Goal: Task Accomplishment & Management: Complete application form

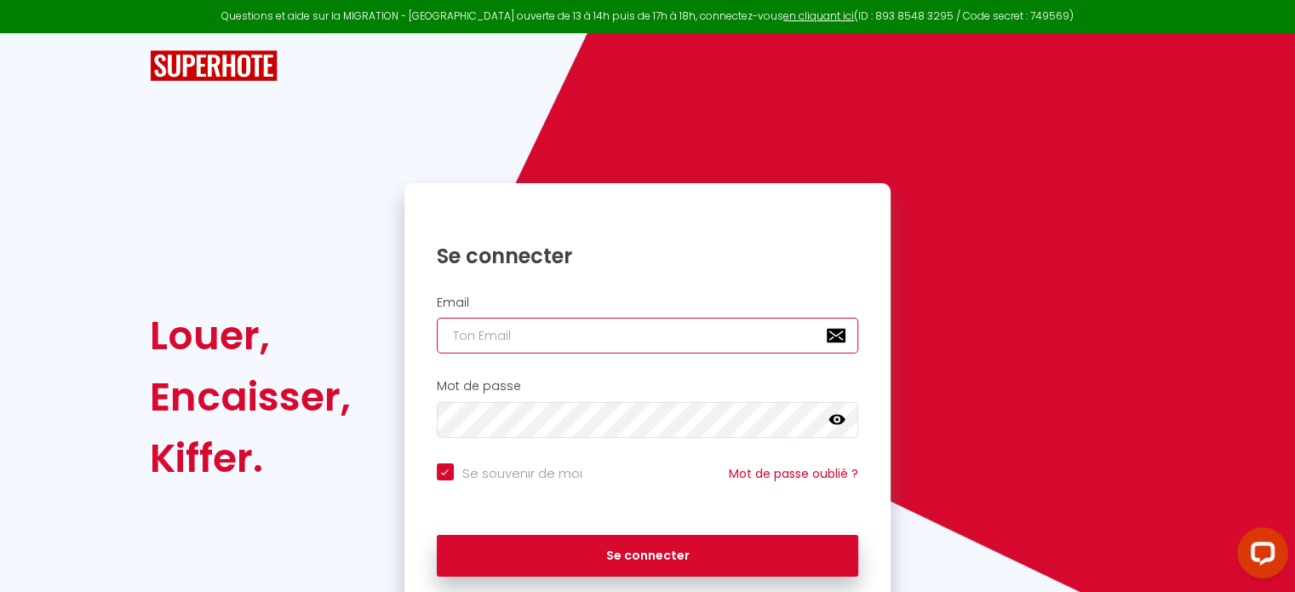
type input "[EMAIL_ADDRESS][DOMAIN_NAME]"
checkbox input "true"
drag, startPoint x: 621, startPoint y: 331, endPoint x: 364, endPoint y: 318, distance: 257.4
click at [364, 318] on div "Louer, Encaisser, Kiffer. Se connecter Email [EMAIL_ADDRESS][DOMAIN_NAME] Mot d…" at bounding box center [647, 396] width 1018 height 427
type input "[EMAIL_ADDRESS][DOMAIN_NAME]"
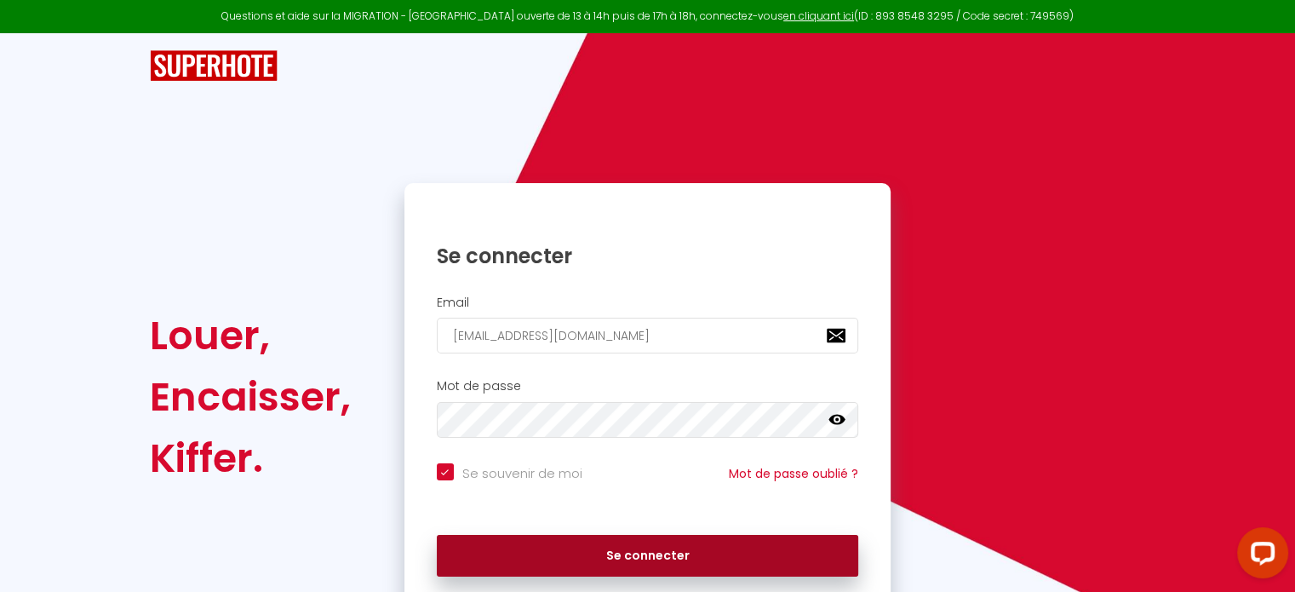
click at [661, 557] on button "Se connecter" at bounding box center [648, 556] width 422 height 43
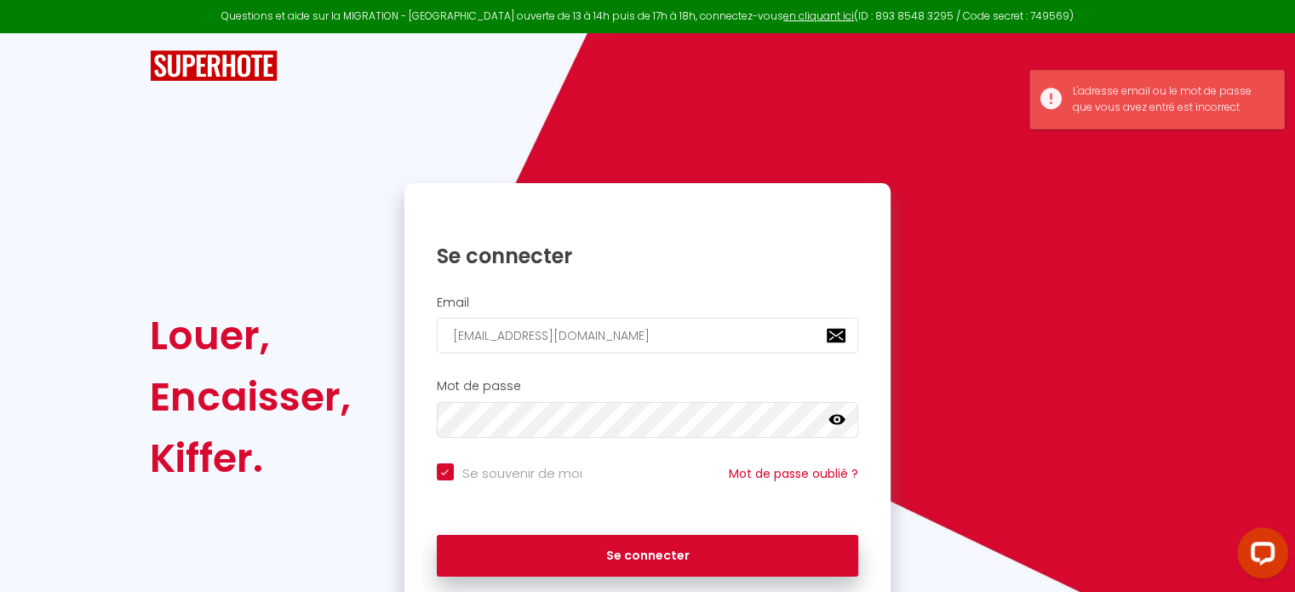
click at [834, 421] on icon at bounding box center [836, 420] width 17 height 10
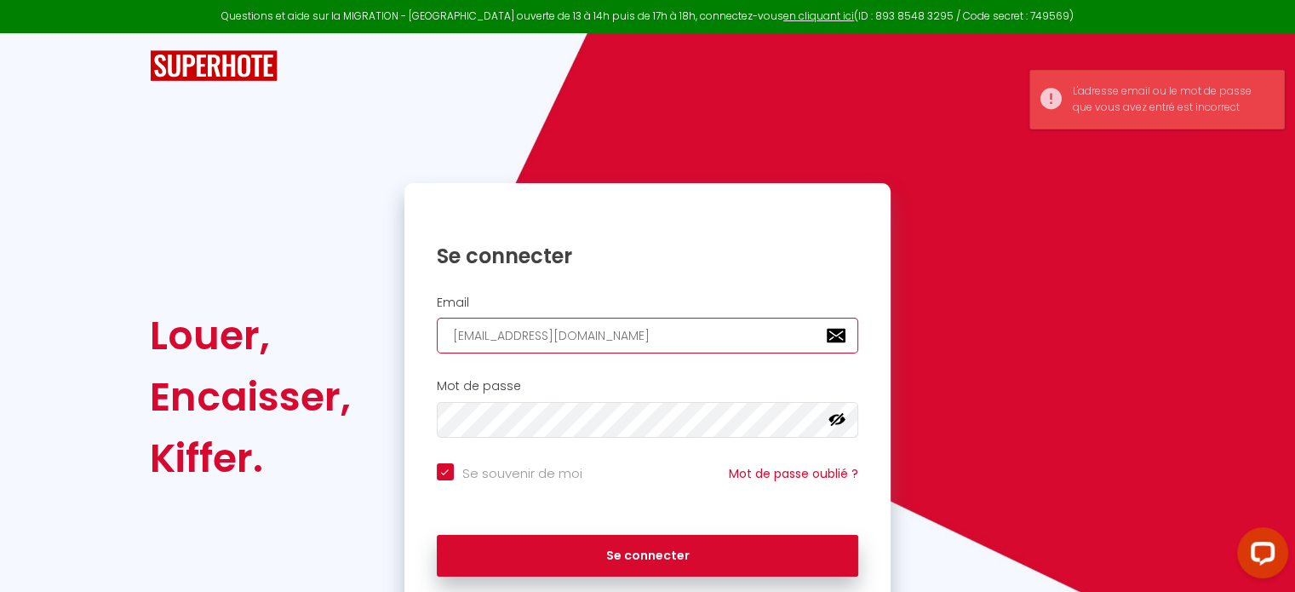
click at [684, 331] on input "[EMAIL_ADDRESS][DOMAIN_NAME]" at bounding box center [648, 336] width 422 height 36
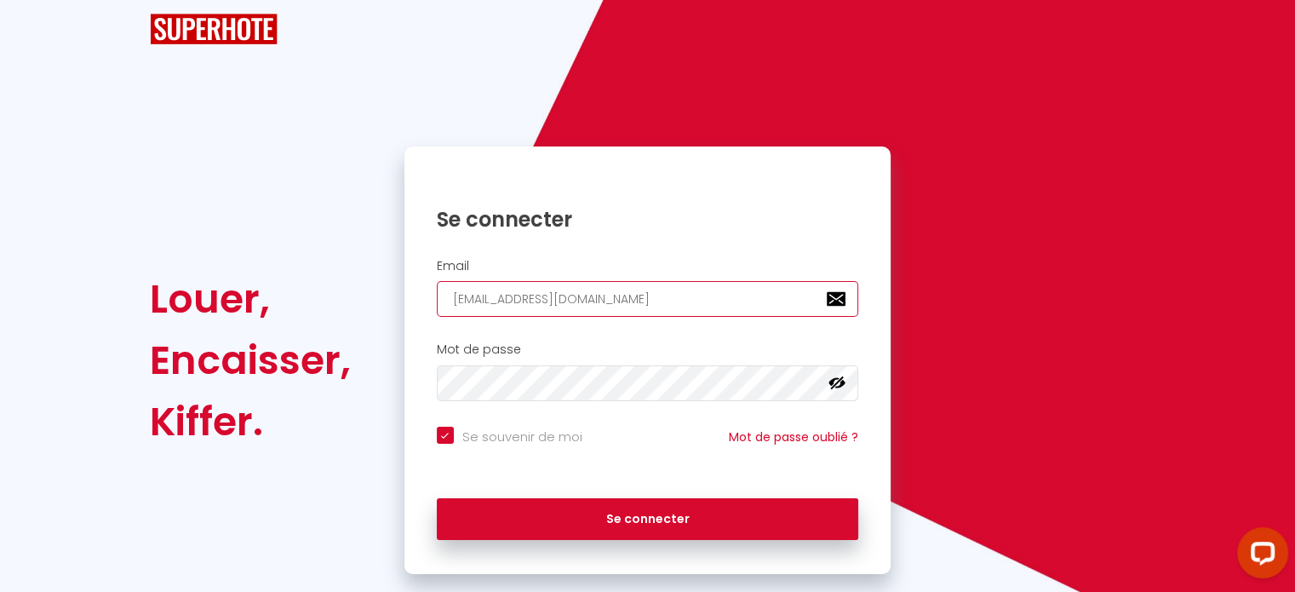
scroll to position [68, 0]
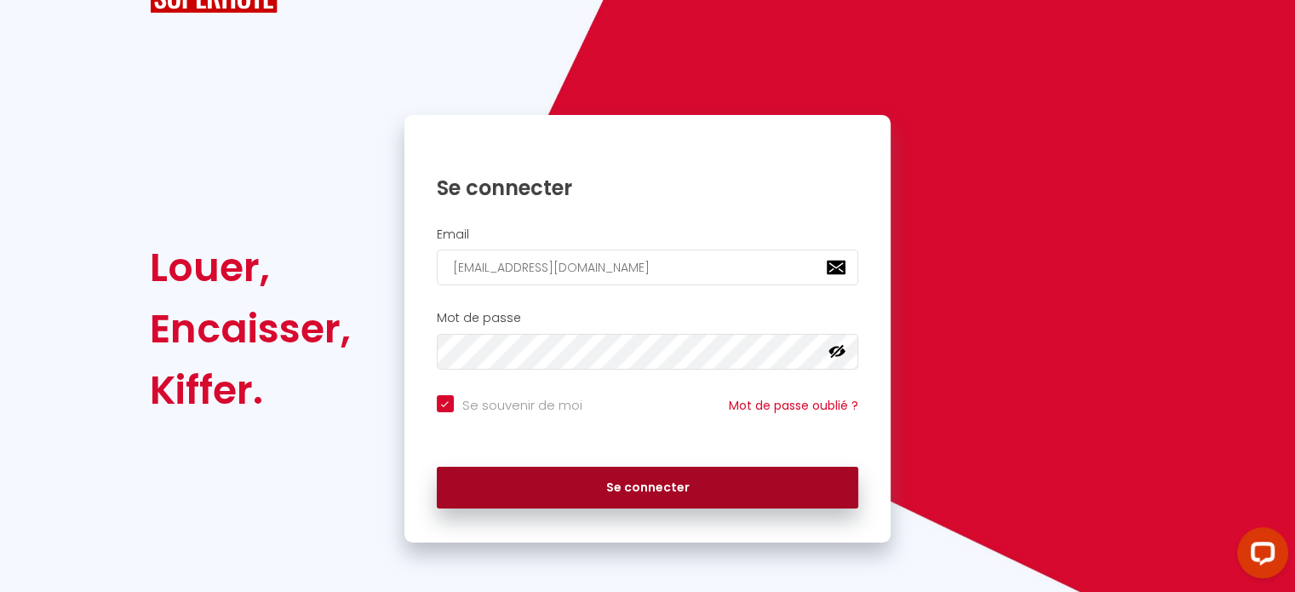
click at [620, 482] on button "Se connecter" at bounding box center [648, 488] width 422 height 43
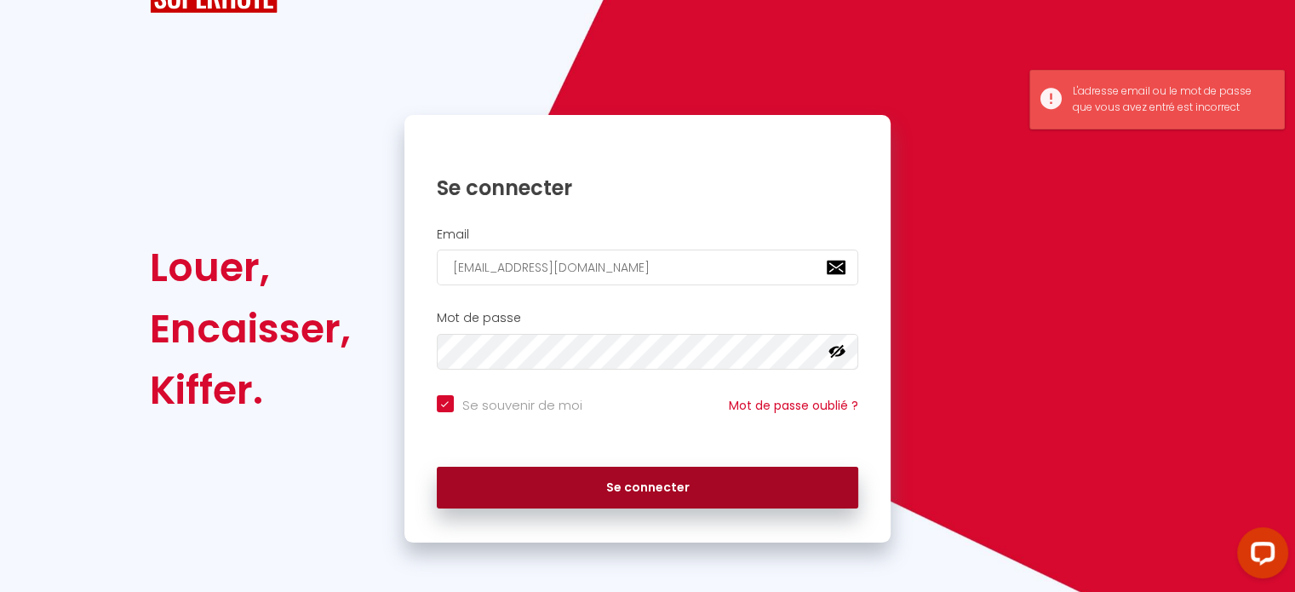
click at [620, 482] on button "Se connecter" at bounding box center [648, 488] width 422 height 43
checkbox input "true"
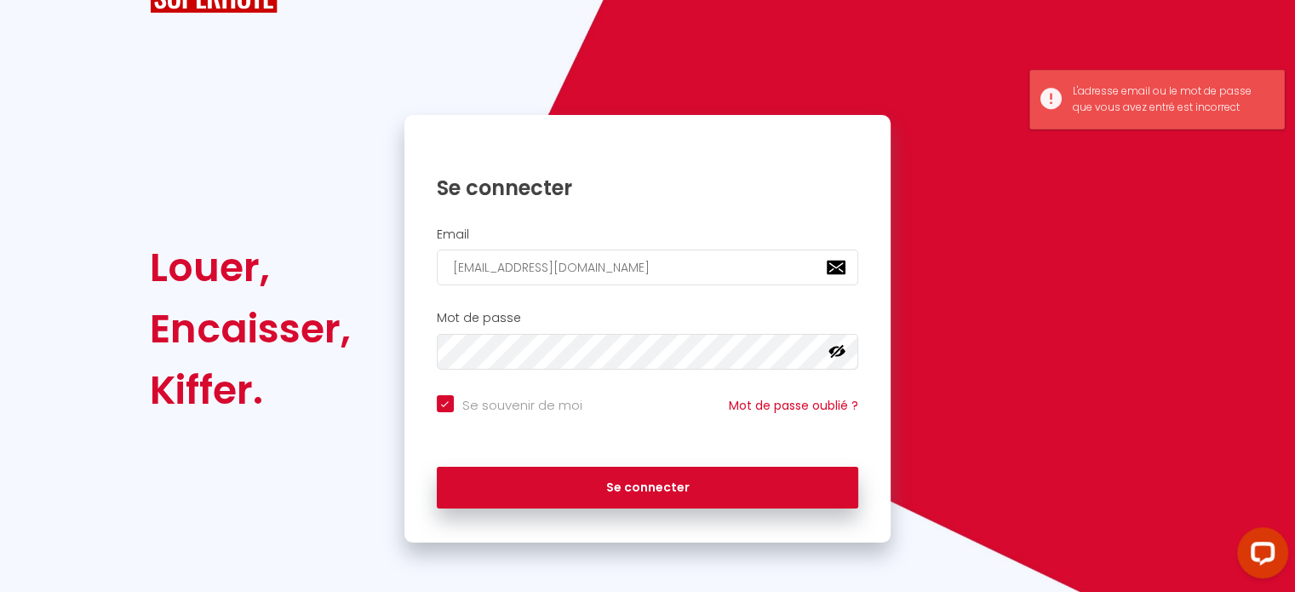
scroll to position [0, 0]
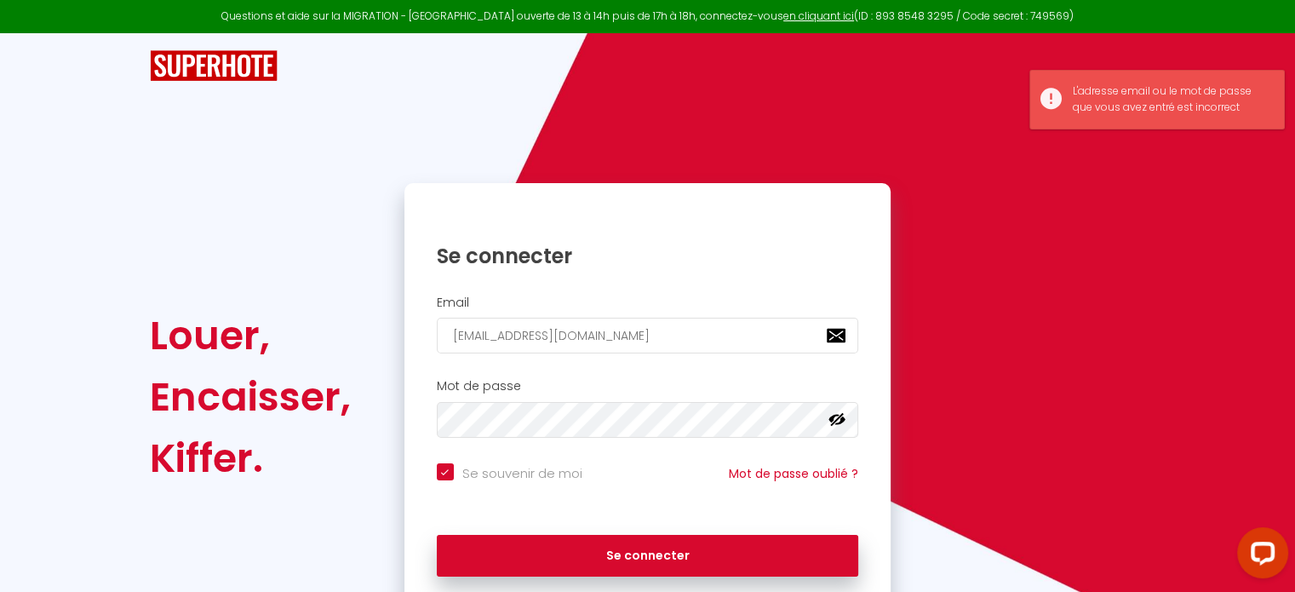
click at [221, 66] on img at bounding box center [214, 66] width 128 height 32
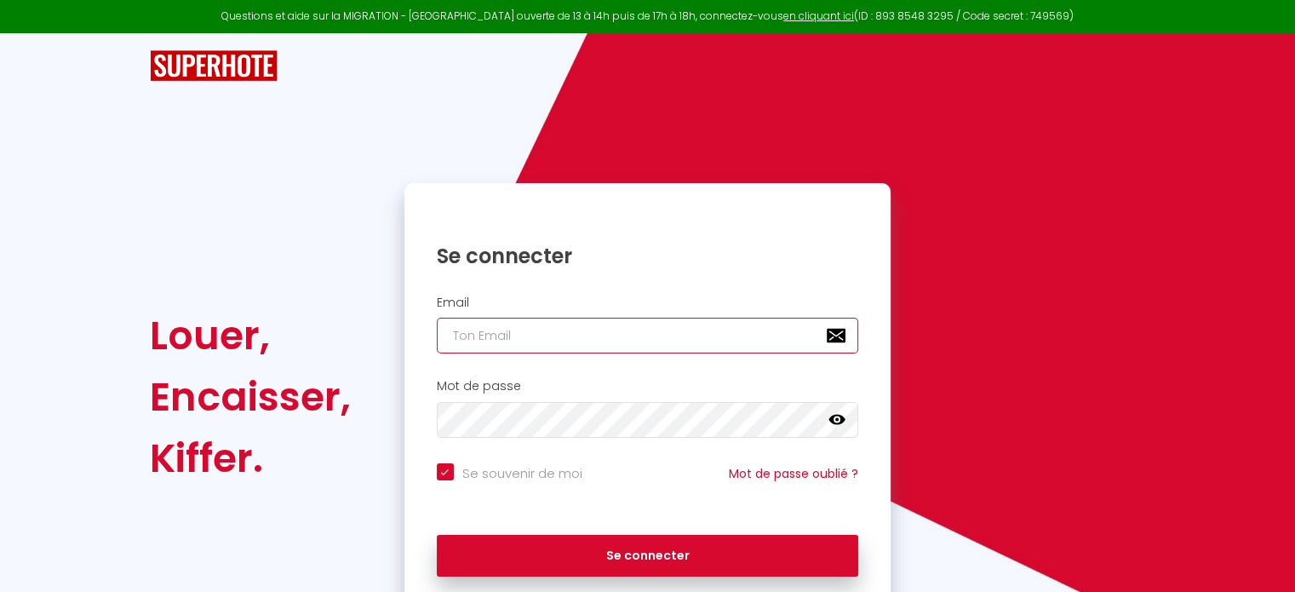
type input "[EMAIL_ADDRESS][DOMAIN_NAME]"
checkbox input "true"
click at [732, 337] on input "brivetmarlene1@gmail.com" at bounding box center [648, 336] width 422 height 36
type input "[EMAIL_ADDRESS][DOMAIN_NAME]"
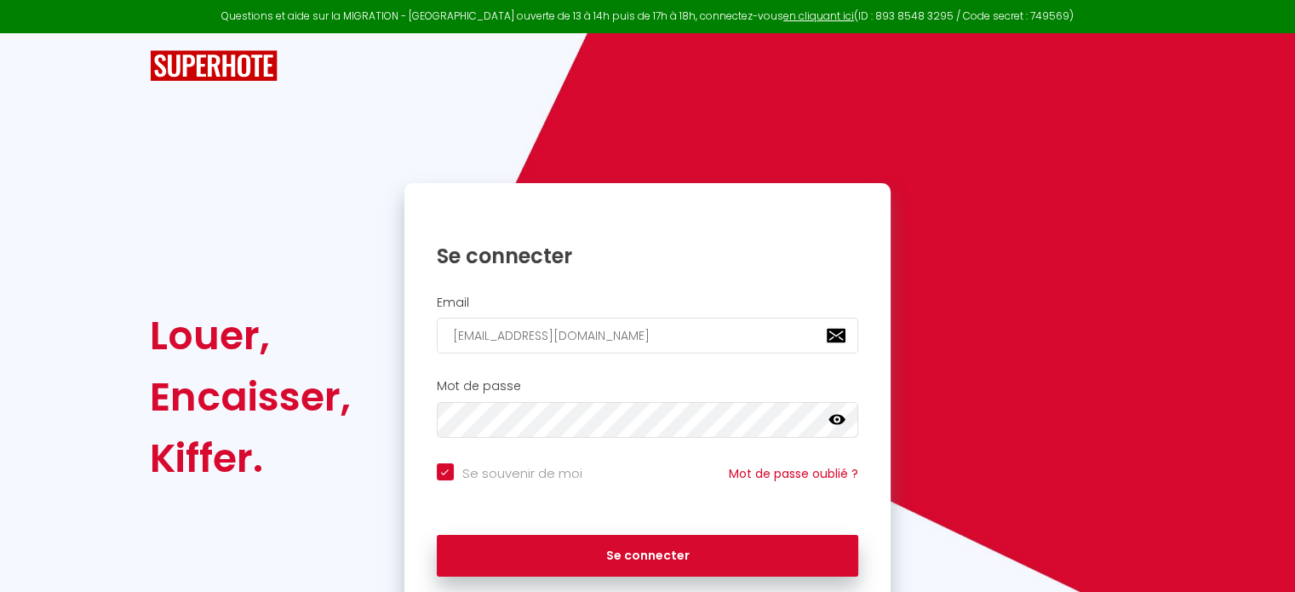
click at [830, 423] on icon at bounding box center [836, 419] width 17 height 17
click at [830, 422] on icon at bounding box center [836, 419] width 17 height 17
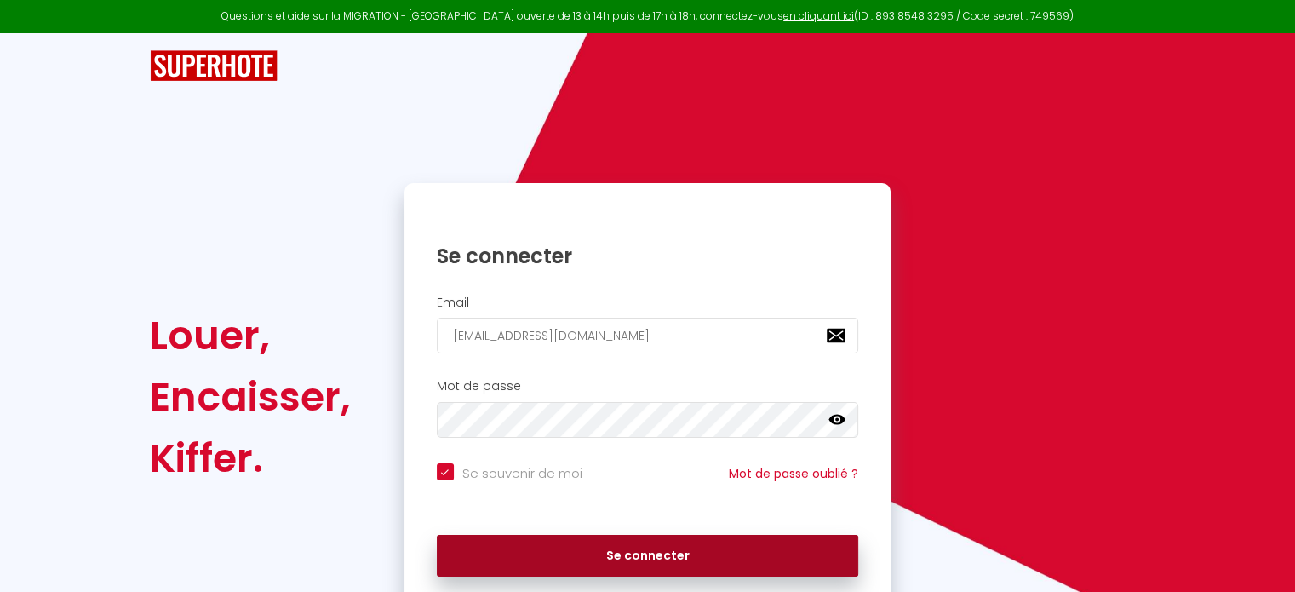
click at [771, 554] on button "Se connecter" at bounding box center [648, 556] width 422 height 43
click at [688, 561] on button "Se connecter" at bounding box center [648, 556] width 422 height 43
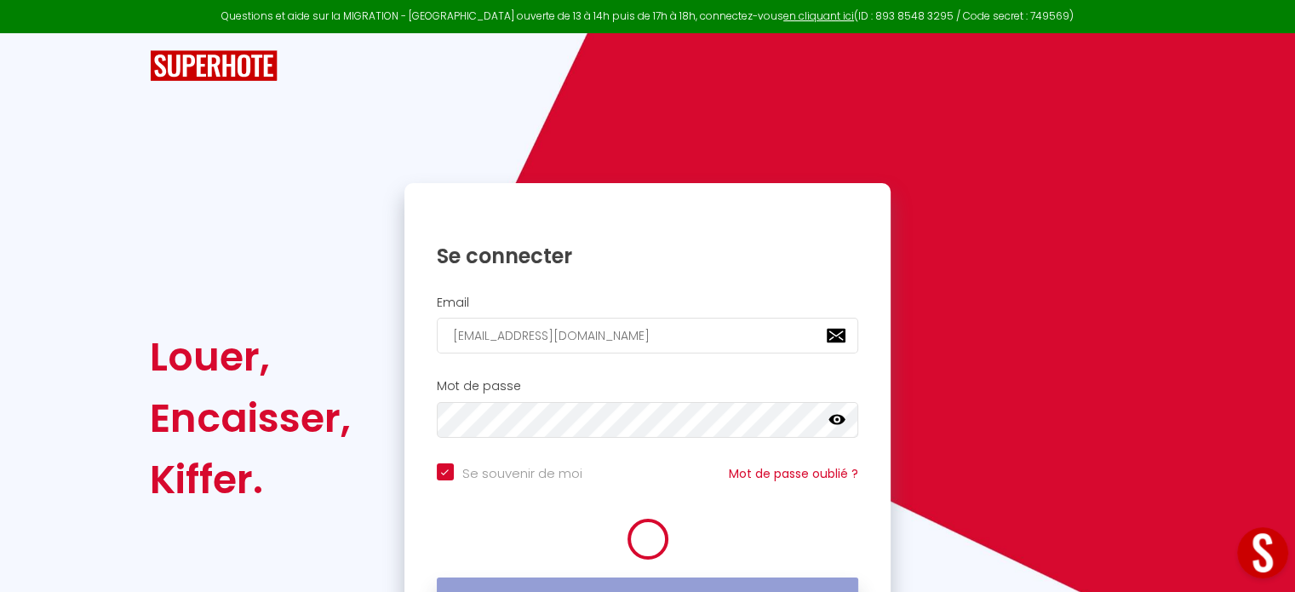
checkbox input "true"
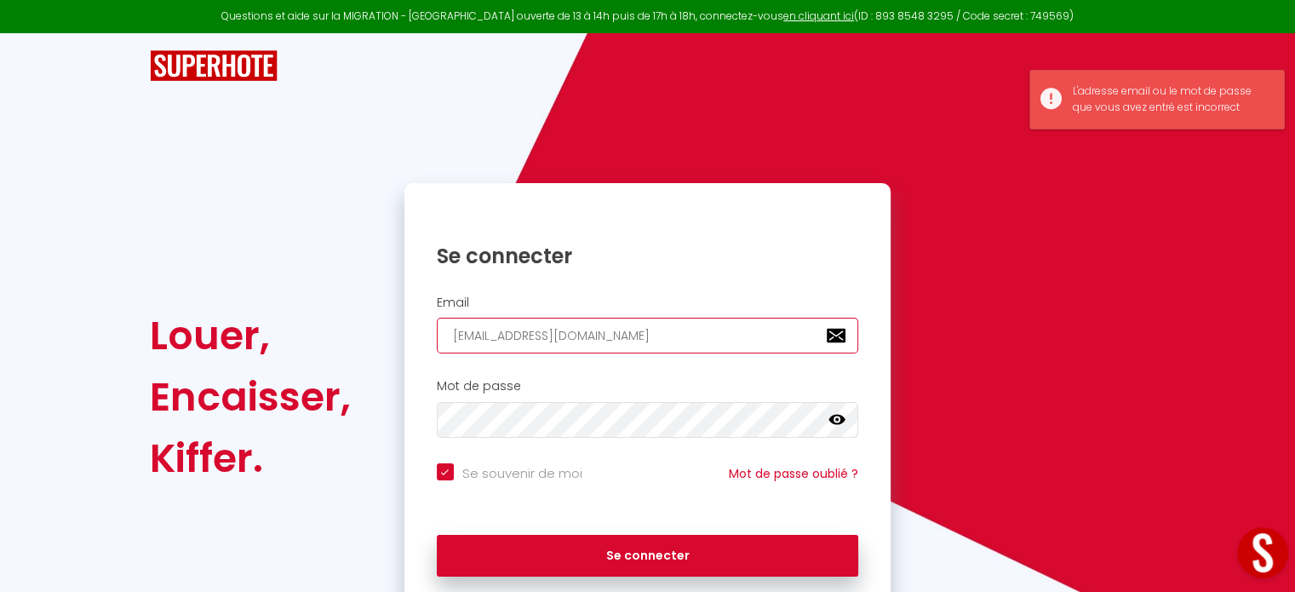
drag, startPoint x: 662, startPoint y: 335, endPoint x: 426, endPoint y: 293, distance: 239.6
click at [426, 293] on div "Email davin.location@gmail.com" at bounding box center [647, 329] width 487 height 84
type input "m"
checkbox input "true"
type input "ma"
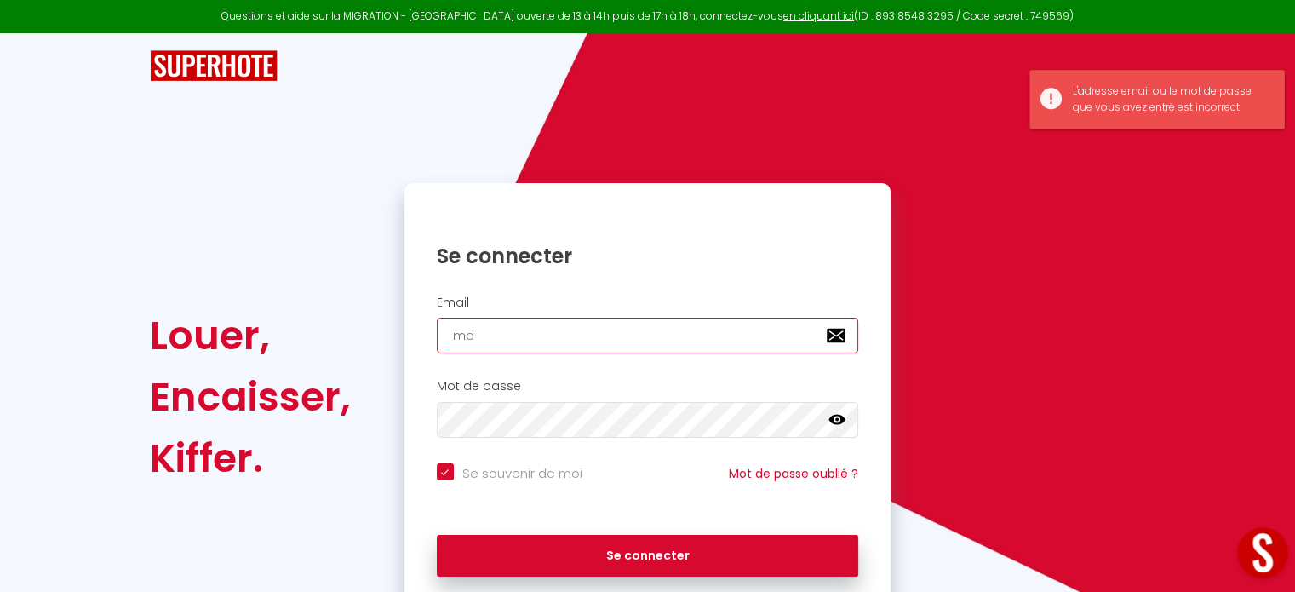
checkbox input "true"
type input "mar"
checkbox input "true"
type input "marl"
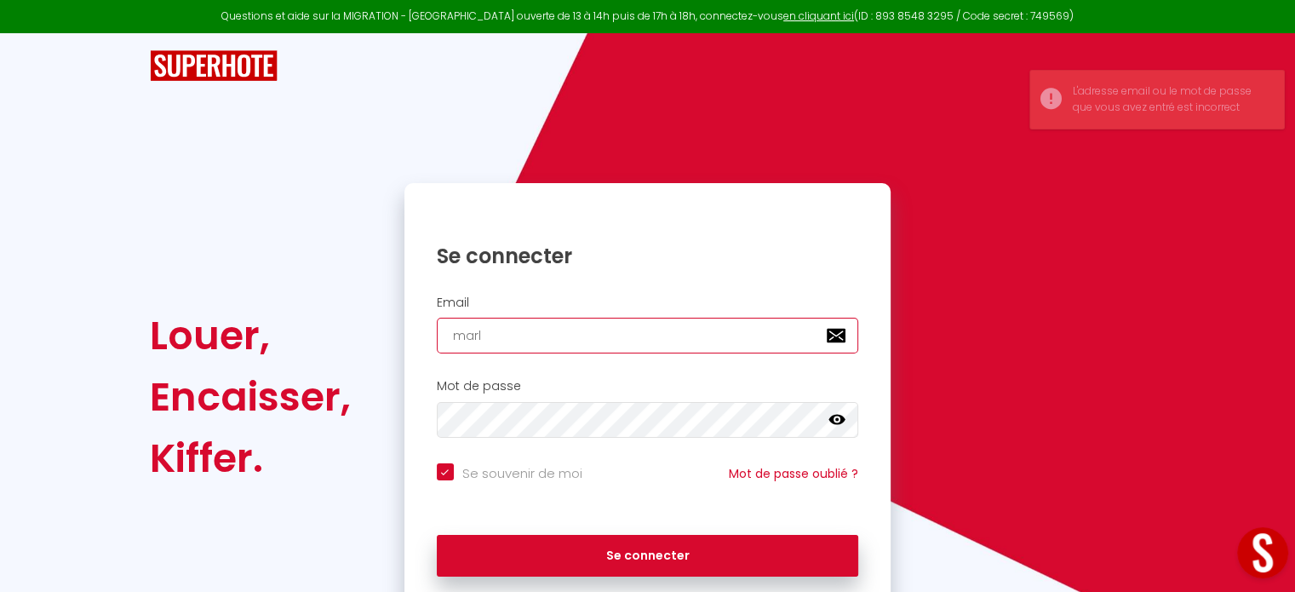
checkbox input "true"
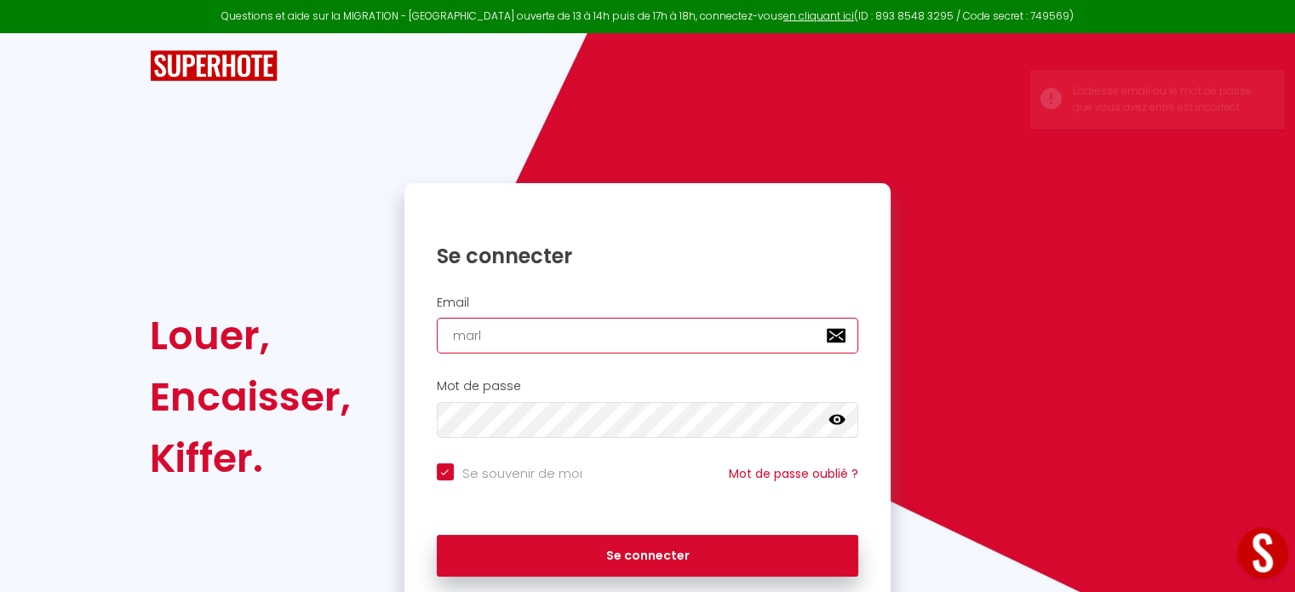
type input "marle"
checkbox input "true"
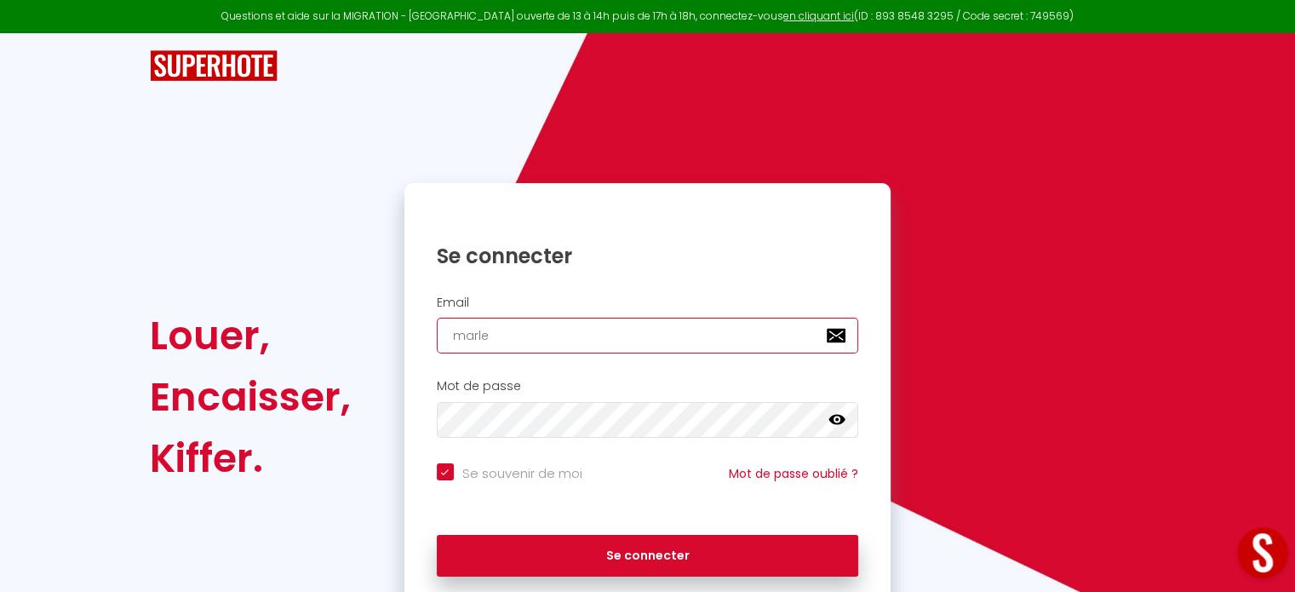
type input "marlen"
checkbox input "true"
type input "marlene"
checkbox input "true"
type input "marlene brivet"
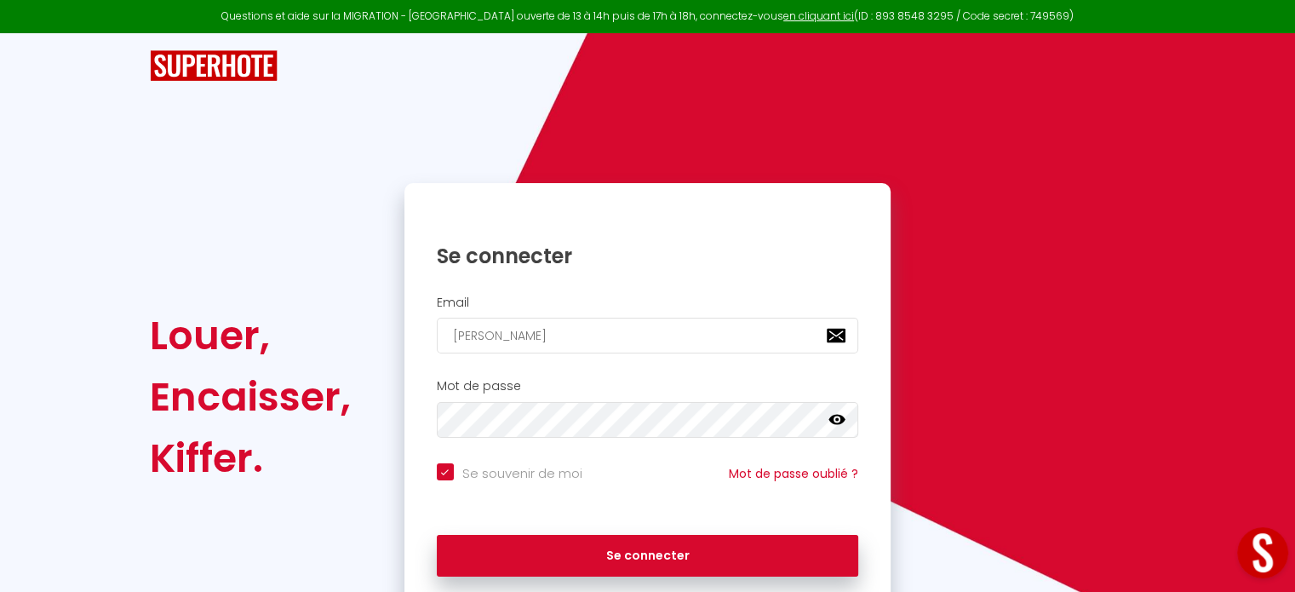
checkbox input "true"
click at [833, 422] on icon at bounding box center [836, 420] width 17 height 10
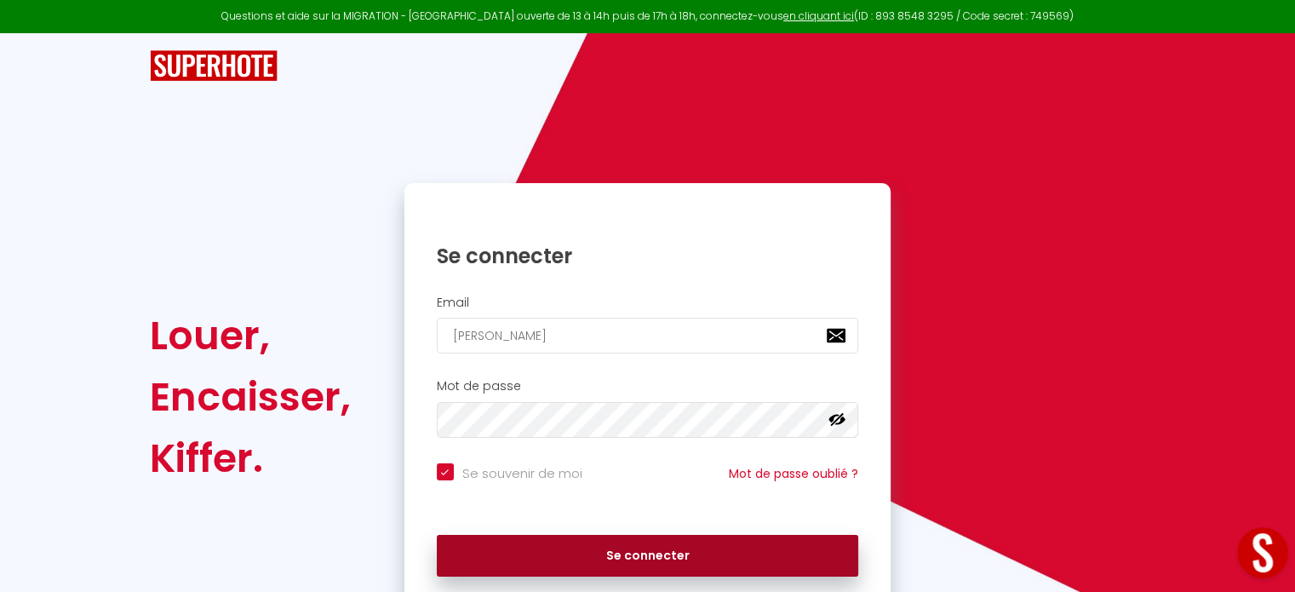
click at [724, 552] on button "Se connecter" at bounding box center [648, 556] width 422 height 43
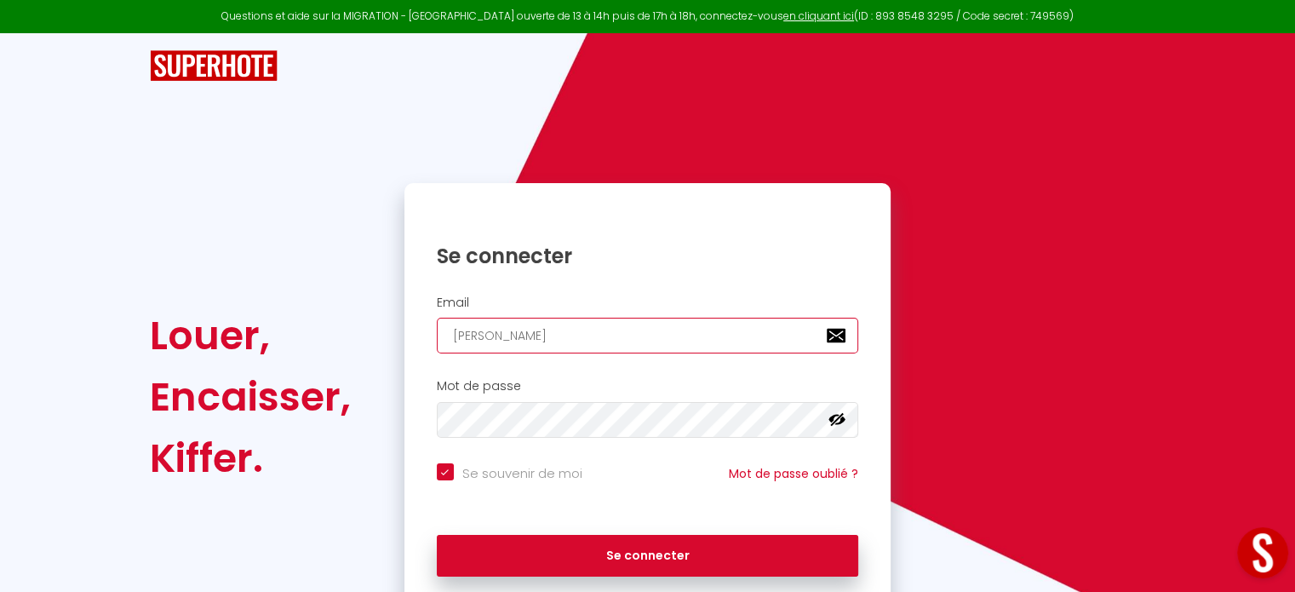
click at [695, 331] on input "marlene brivet" at bounding box center [648, 336] width 422 height 36
type input "[EMAIL_ADDRESS][DOMAIN_NAME]"
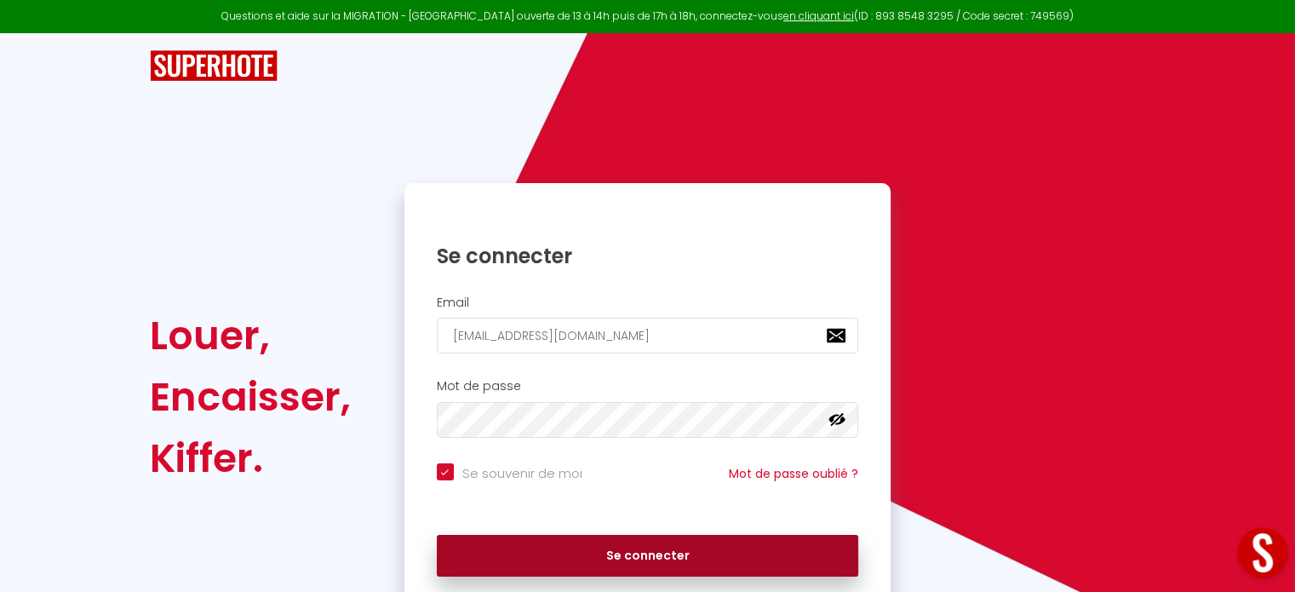
click at [777, 558] on button "Se connecter" at bounding box center [648, 556] width 422 height 43
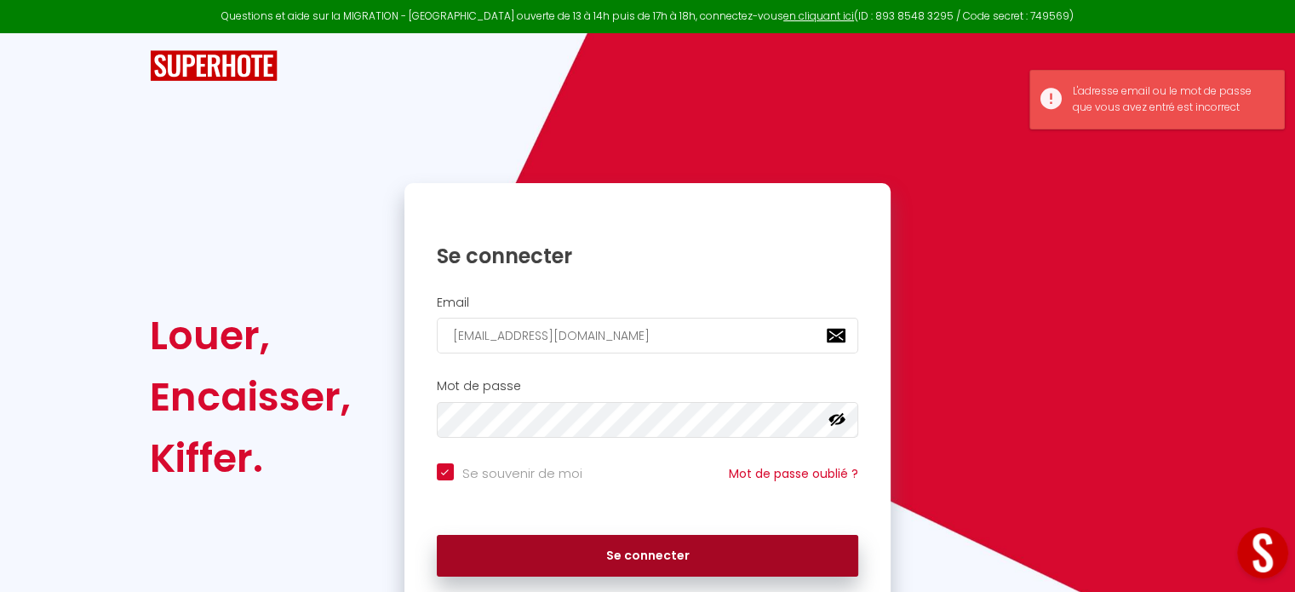
click at [777, 558] on button "Se connecter" at bounding box center [648, 556] width 422 height 43
checkbox input "true"
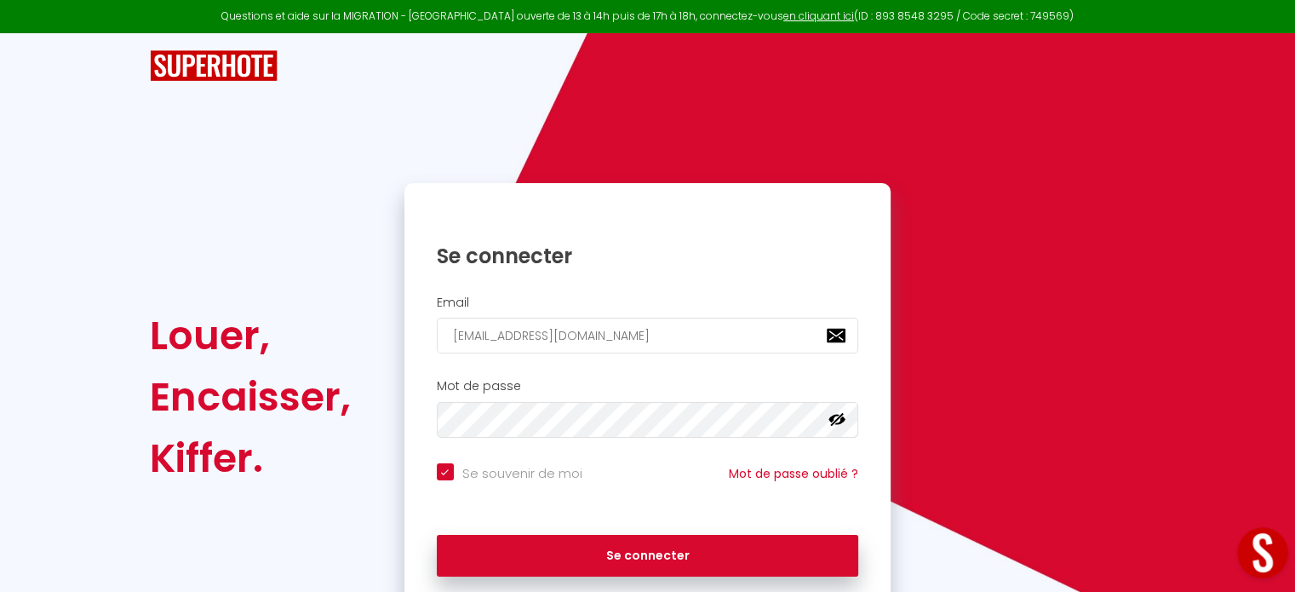
click at [1261, 556] on button "Open LiveChat chat widget" at bounding box center [1262, 552] width 51 height 51
click at [1271, 559] on button "Open LiveChat chat widget" at bounding box center [1262, 552] width 51 height 51
click at [1247, 540] on button "Open LiveChat chat widget" at bounding box center [1262, 552] width 51 height 51
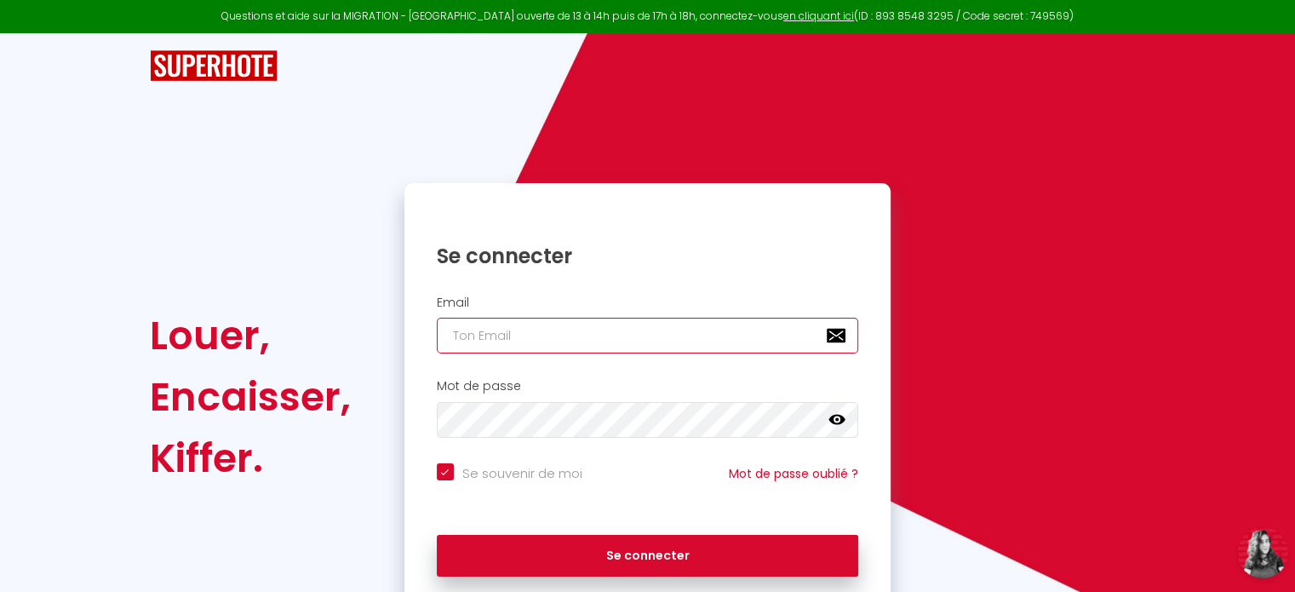
type input "brivetmarlene1@gmail.com"
checkbox input "true"
click at [691, 335] on input "brivetmarlene1@gmail.com" at bounding box center [648, 336] width 422 height 36
type input "[EMAIL_ADDRESS][DOMAIN_NAME]"
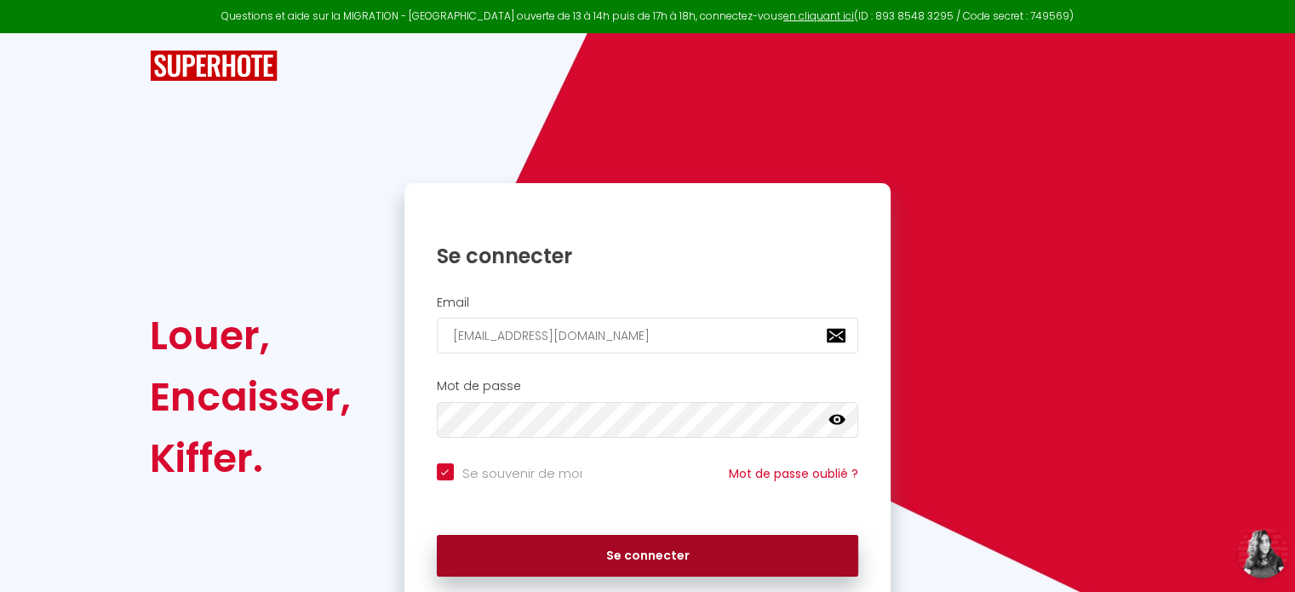
click at [722, 547] on button "Se connecter" at bounding box center [648, 556] width 422 height 43
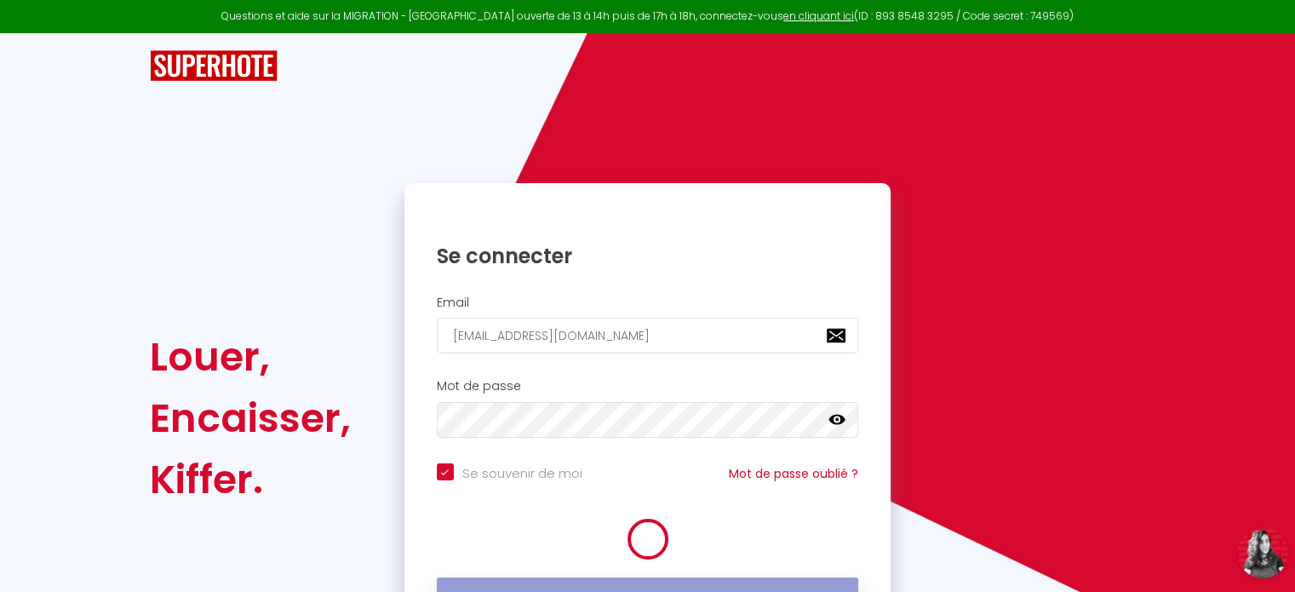
checkbox input "true"
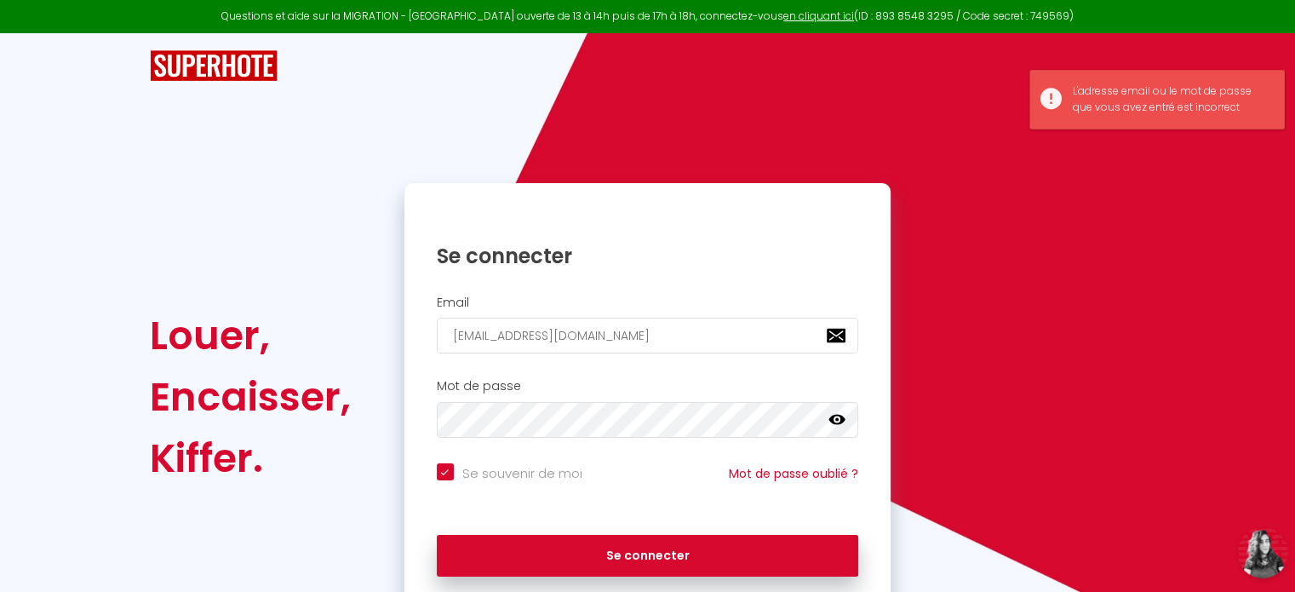
click at [1262, 557] on button "Open LiveChat chat widget" at bounding box center [1262, 552] width 51 height 51
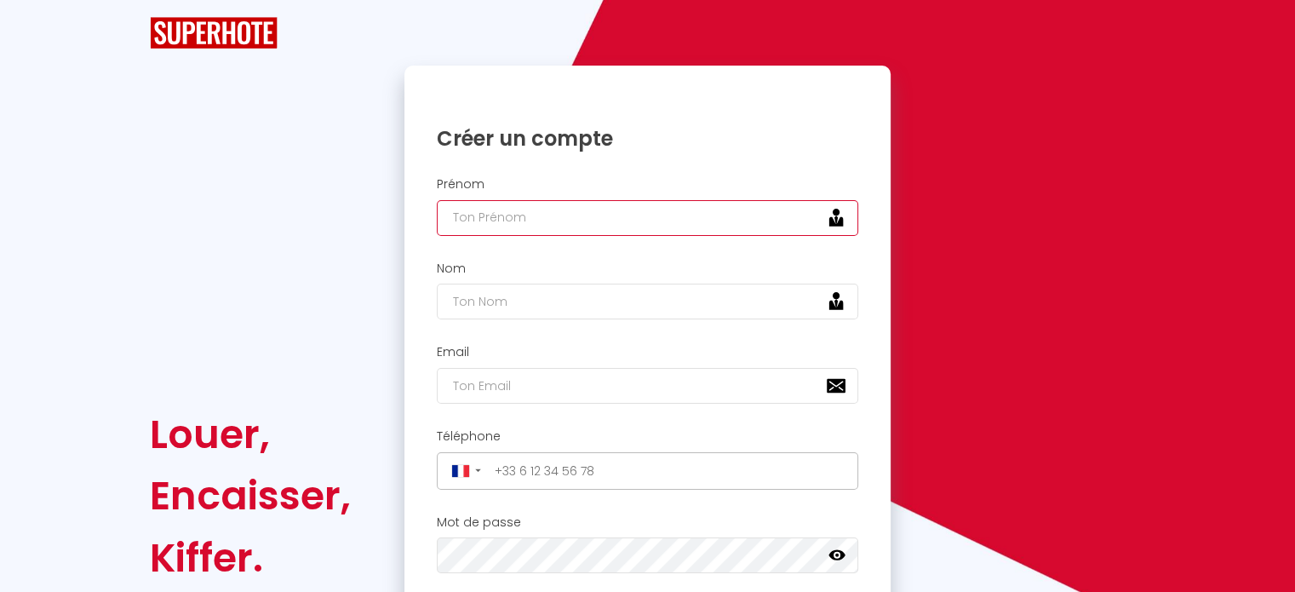
click at [723, 219] on input "text" at bounding box center [648, 218] width 422 height 36
type input "marlene"
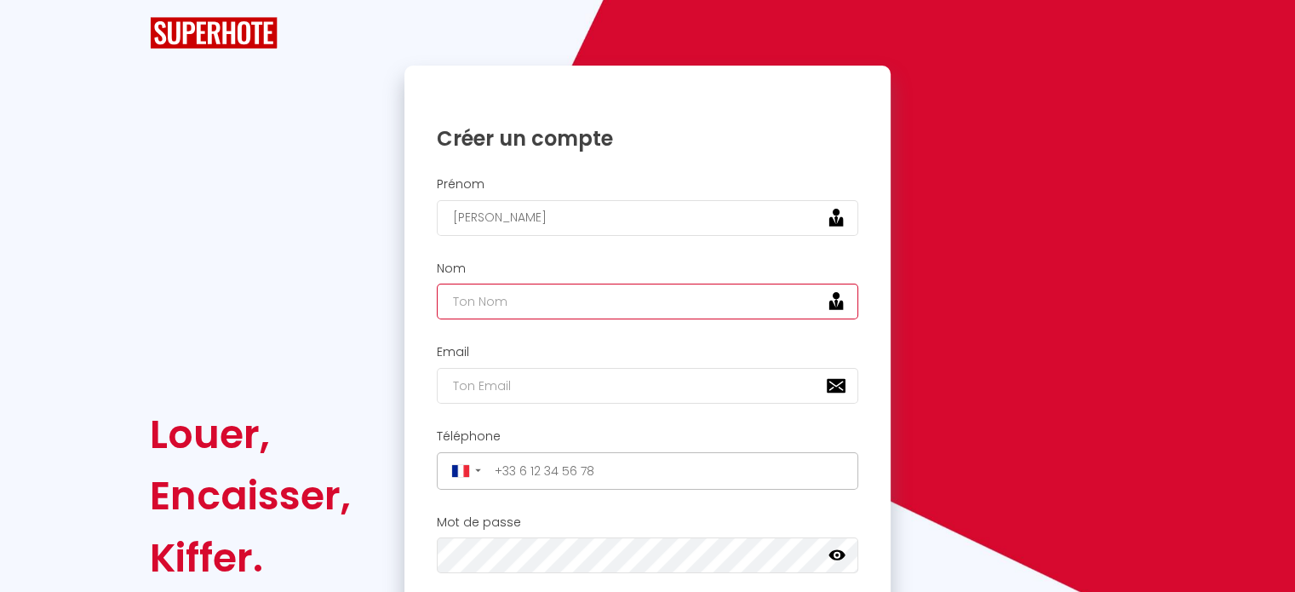
click at [684, 309] on input "text" at bounding box center [648, 302] width 422 height 36
click at [587, 302] on input "text" at bounding box center [648, 302] width 422 height 36
type input "brivet"
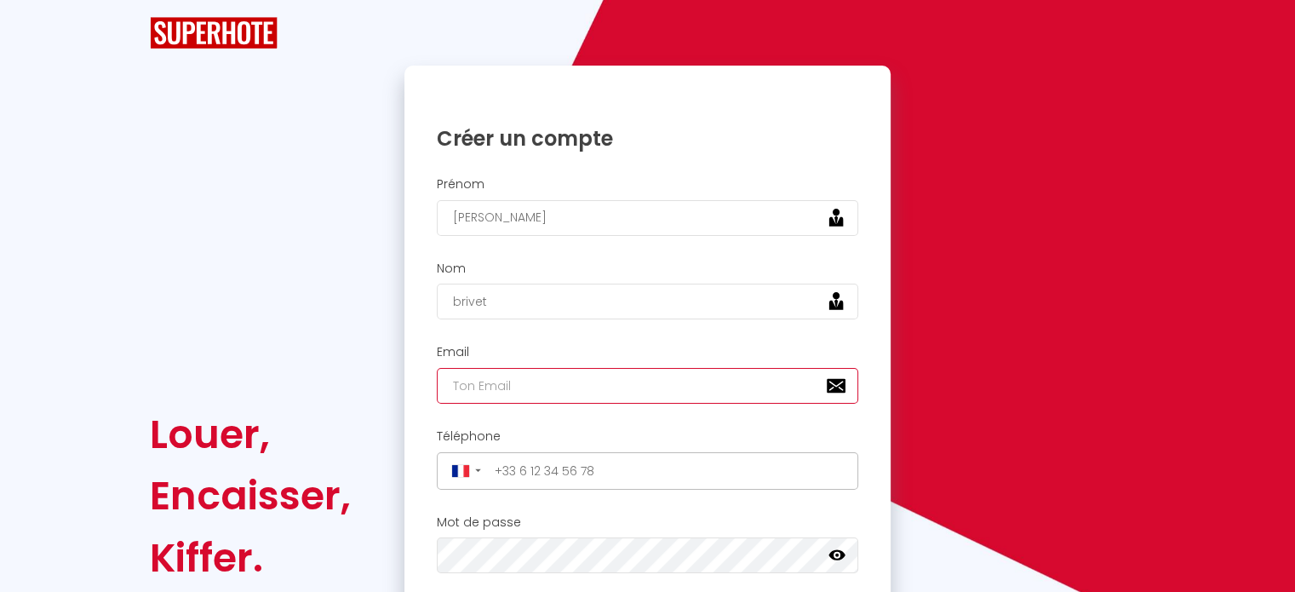
click at [546, 386] on input "email" at bounding box center [648, 386] width 422 height 36
type input "[EMAIL_ADDRESS][DOMAIN_NAME]"
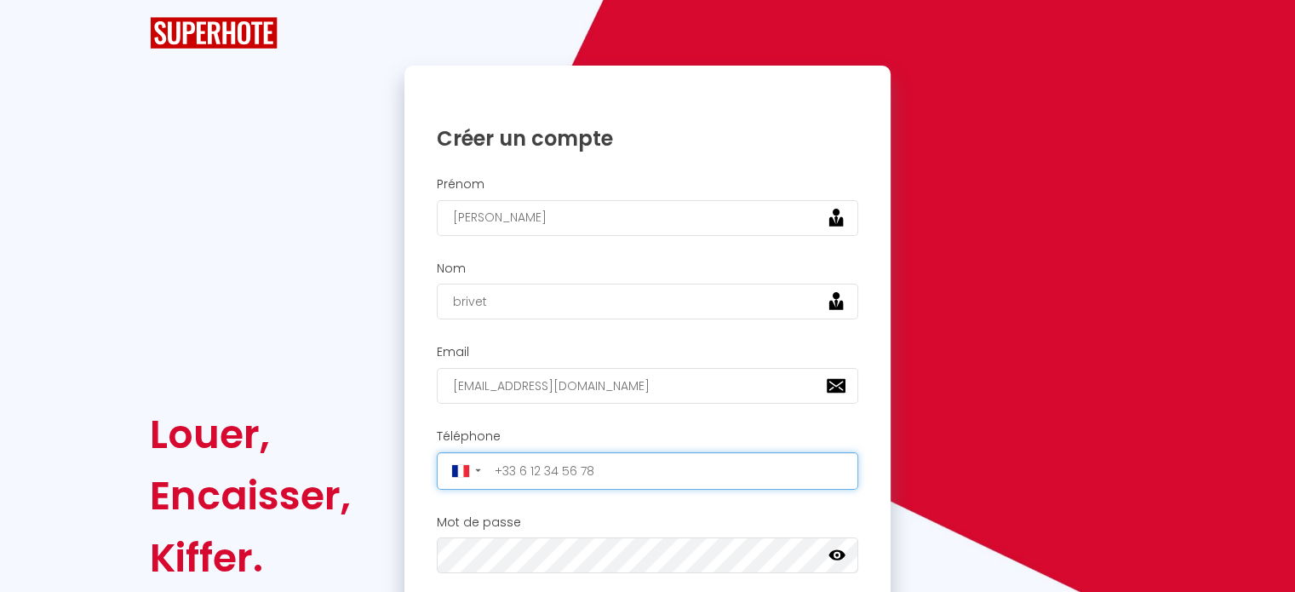
click at [606, 479] on input "tel" at bounding box center [671, 470] width 365 height 27
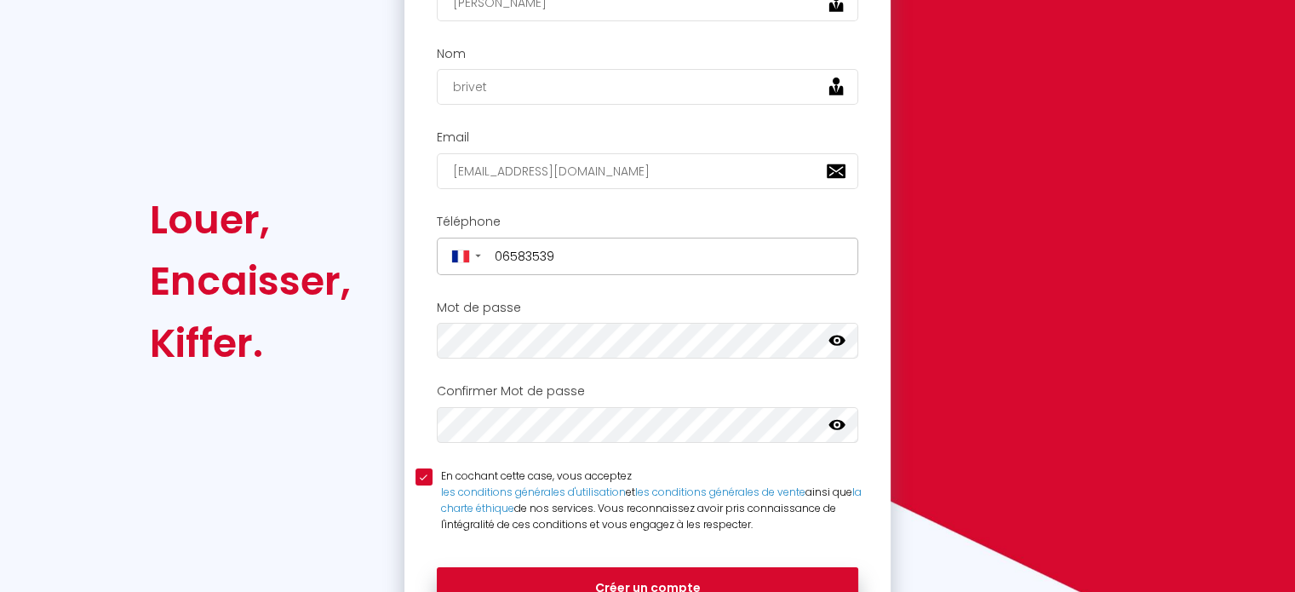
scroll to position [332, 0]
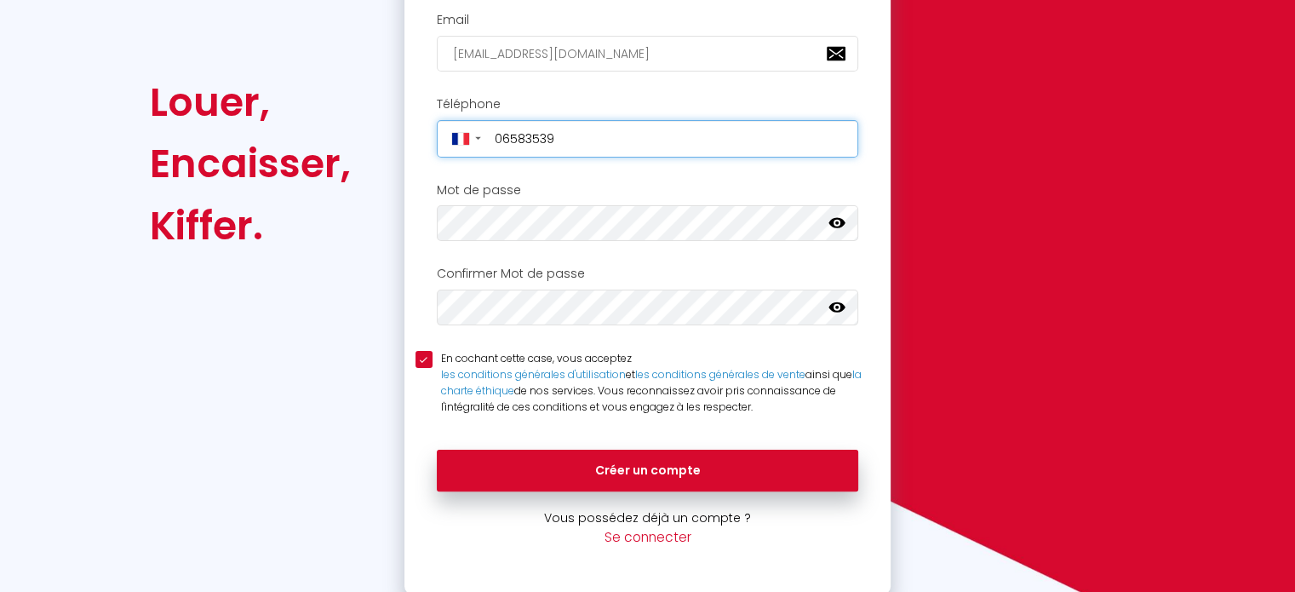
click at [604, 125] on input "06583539" at bounding box center [671, 138] width 365 height 27
type input "+33658353924"
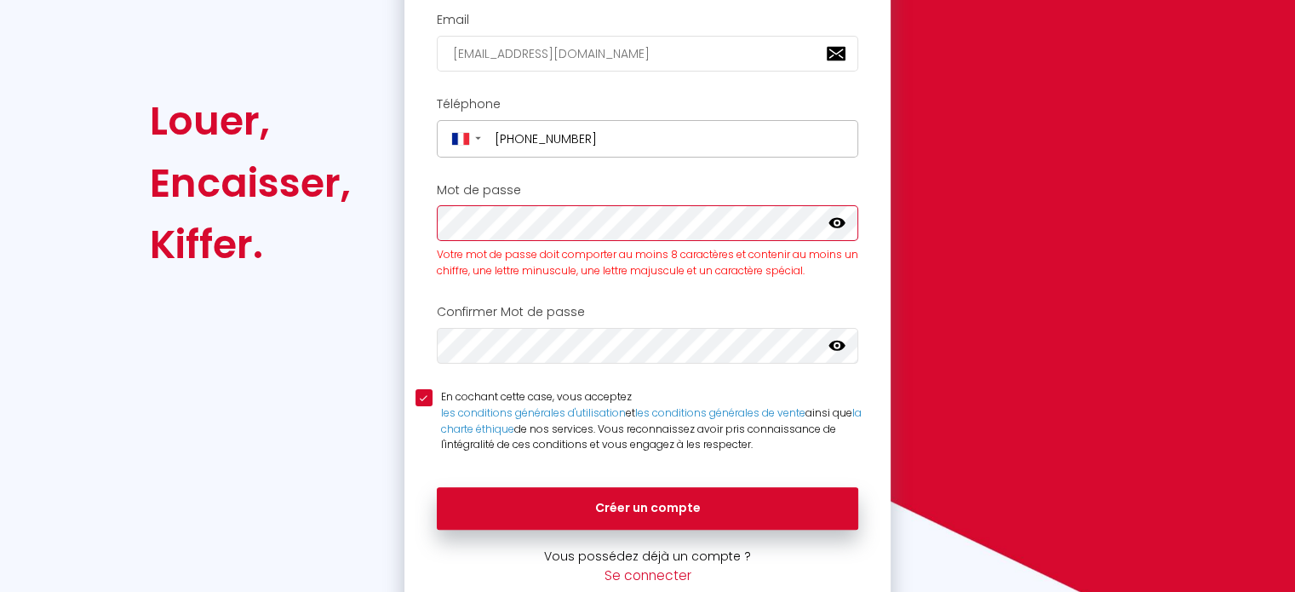
scroll to position [351, 0]
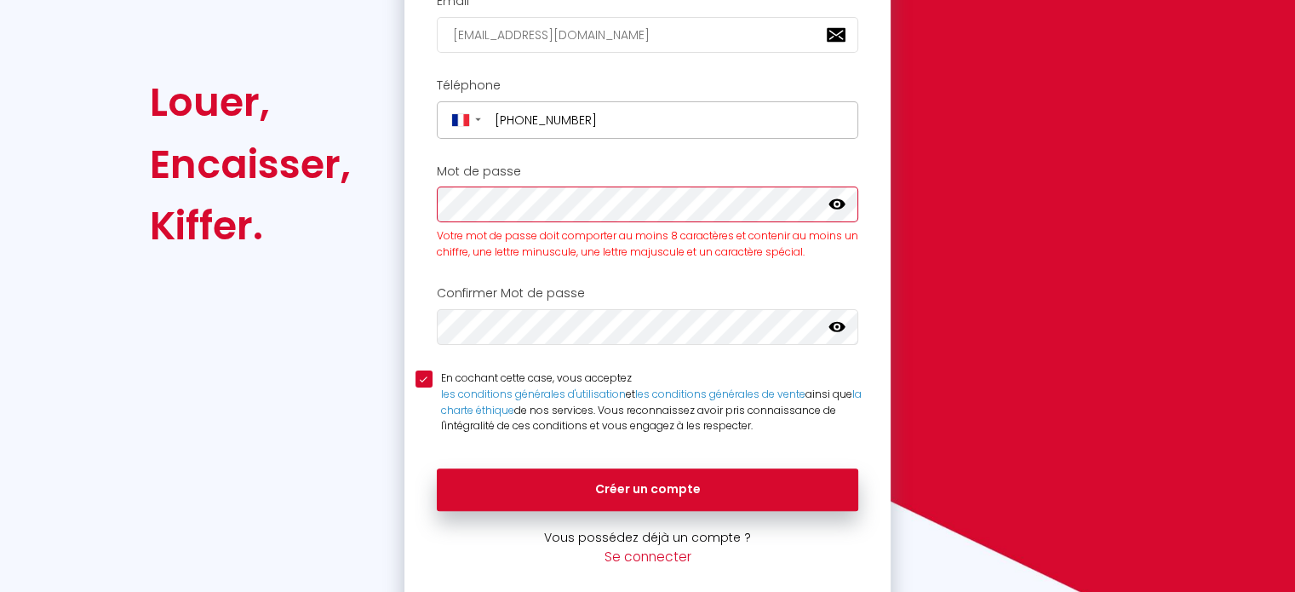
click at [845, 201] on div at bounding box center [648, 204] width 422 height 36
click at [834, 199] on icon at bounding box center [836, 204] width 17 height 10
click at [446, 260] on div "Mot de passe Votre mot de passe doit comporter au moins 8 caractères et conteni…" at bounding box center [647, 217] width 487 height 122
click at [838, 328] on icon at bounding box center [836, 326] width 17 height 10
click at [837, 211] on link at bounding box center [836, 207] width 17 height 22
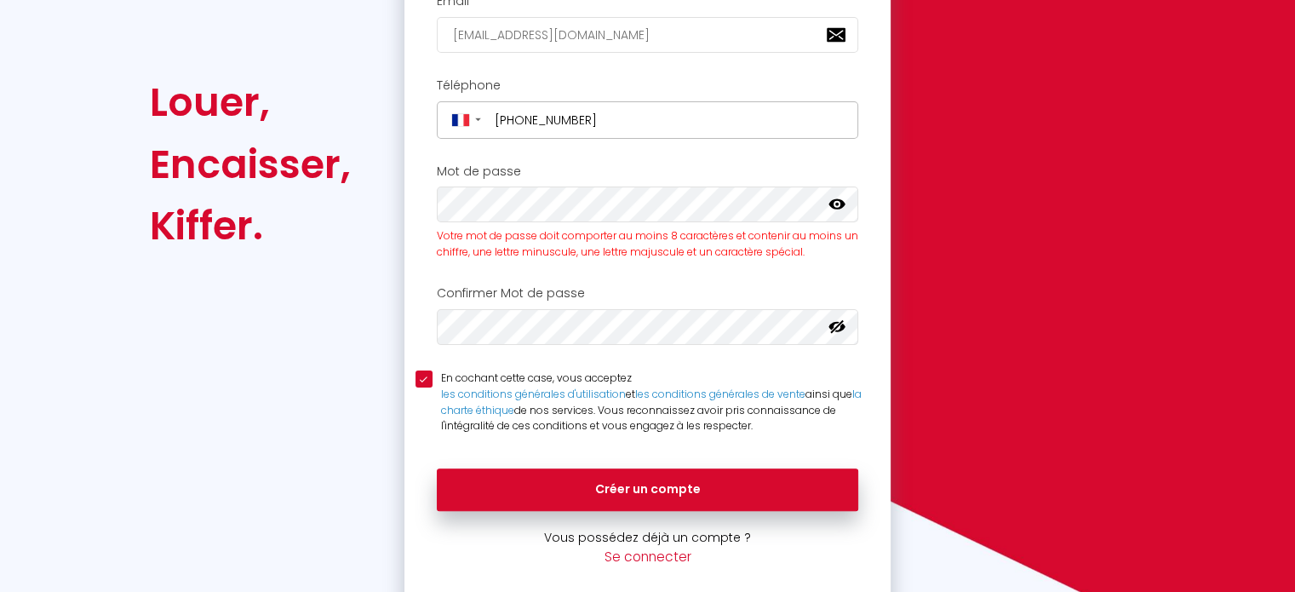
click at [837, 211] on link at bounding box center [836, 207] width 17 height 22
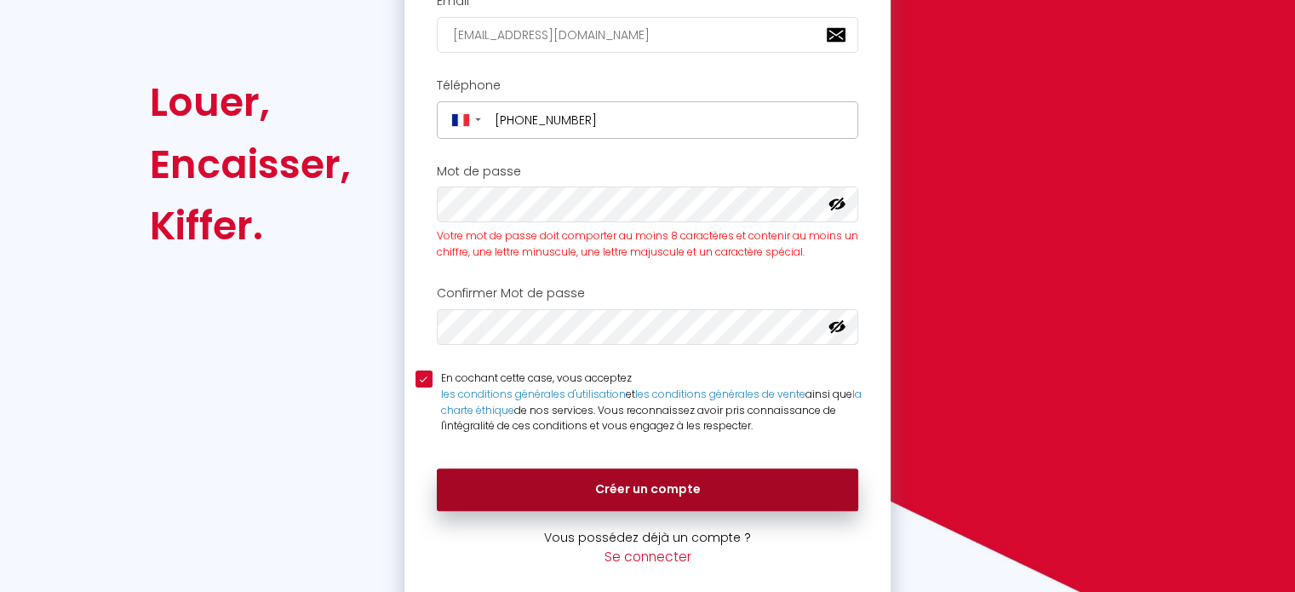
click at [687, 500] on button "Créer un compte" at bounding box center [648, 489] width 422 height 43
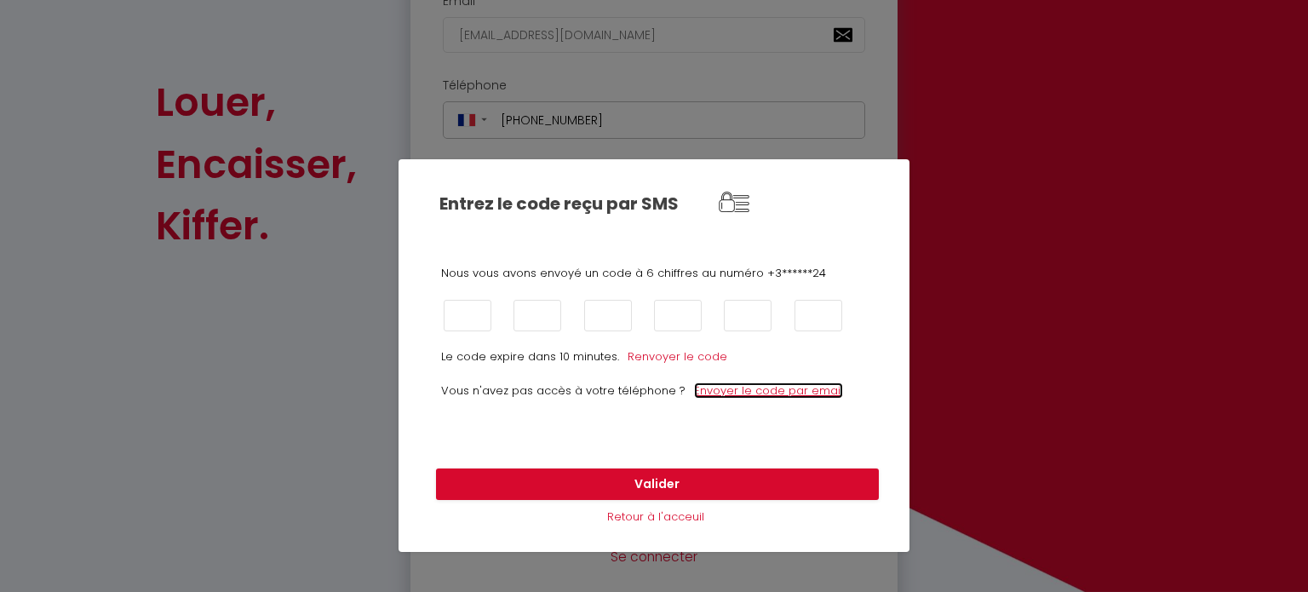
click at [729, 387] on link "Envoyer le code par email" at bounding box center [768, 390] width 149 height 16
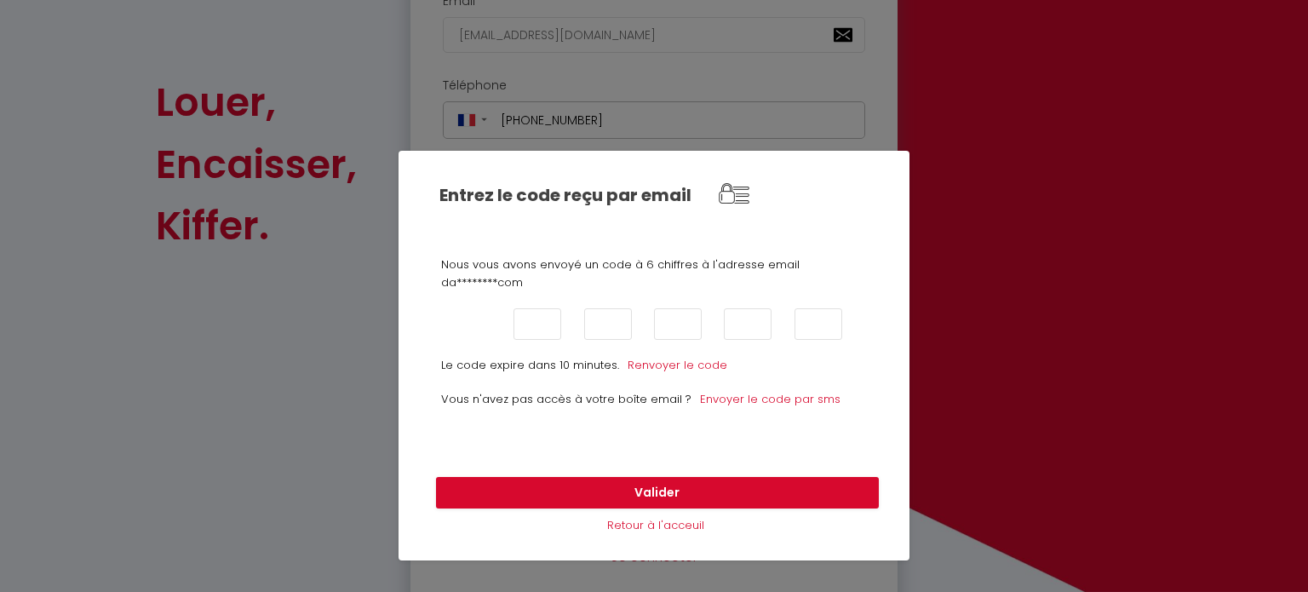
click at [468, 323] on input "text" at bounding box center [468, 324] width 48 height 32
type input "9"
type input "8"
type input "0"
type input "4"
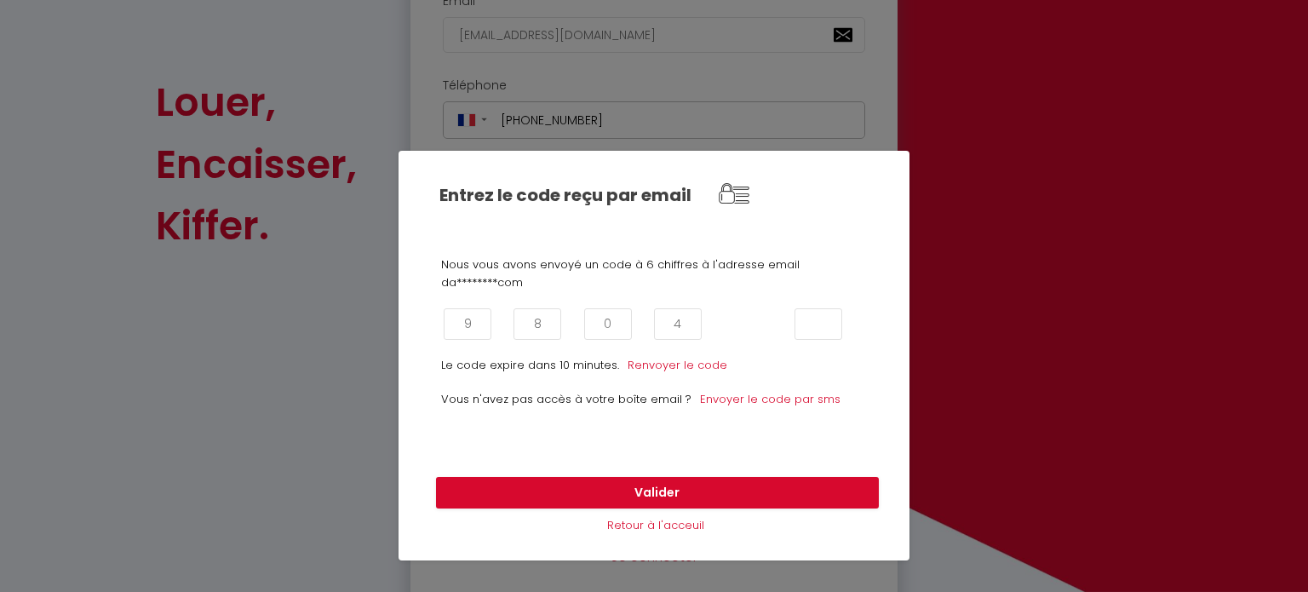
type input "5"
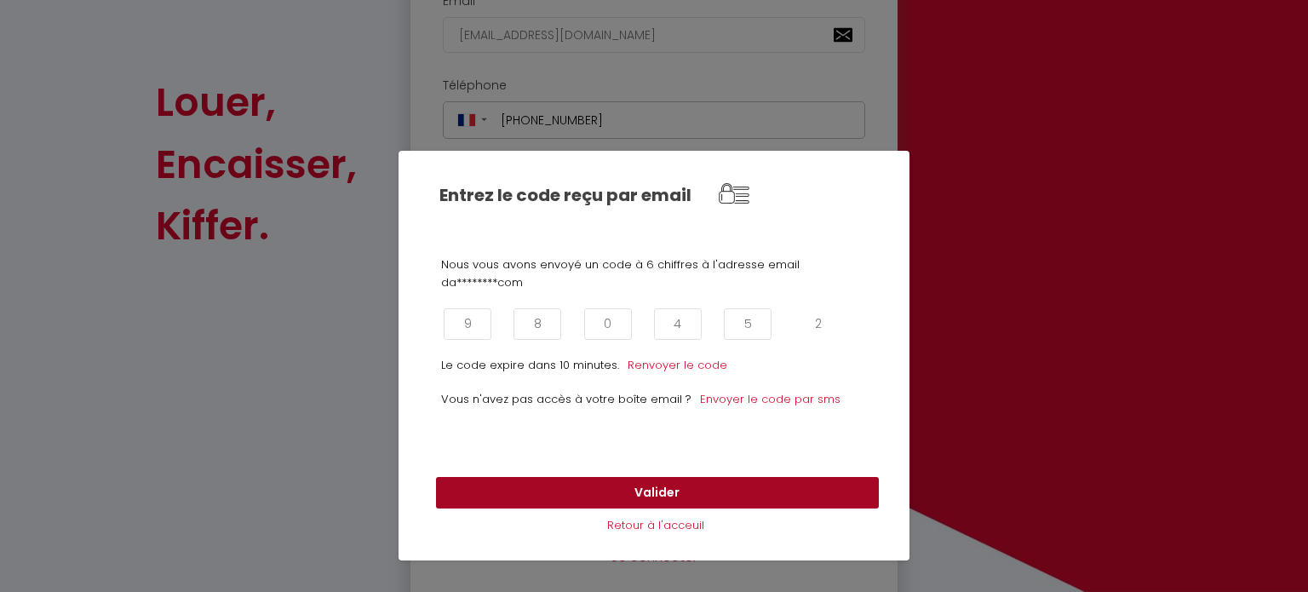
type input "2"
click at [586, 484] on button "Valider" at bounding box center [657, 493] width 443 height 32
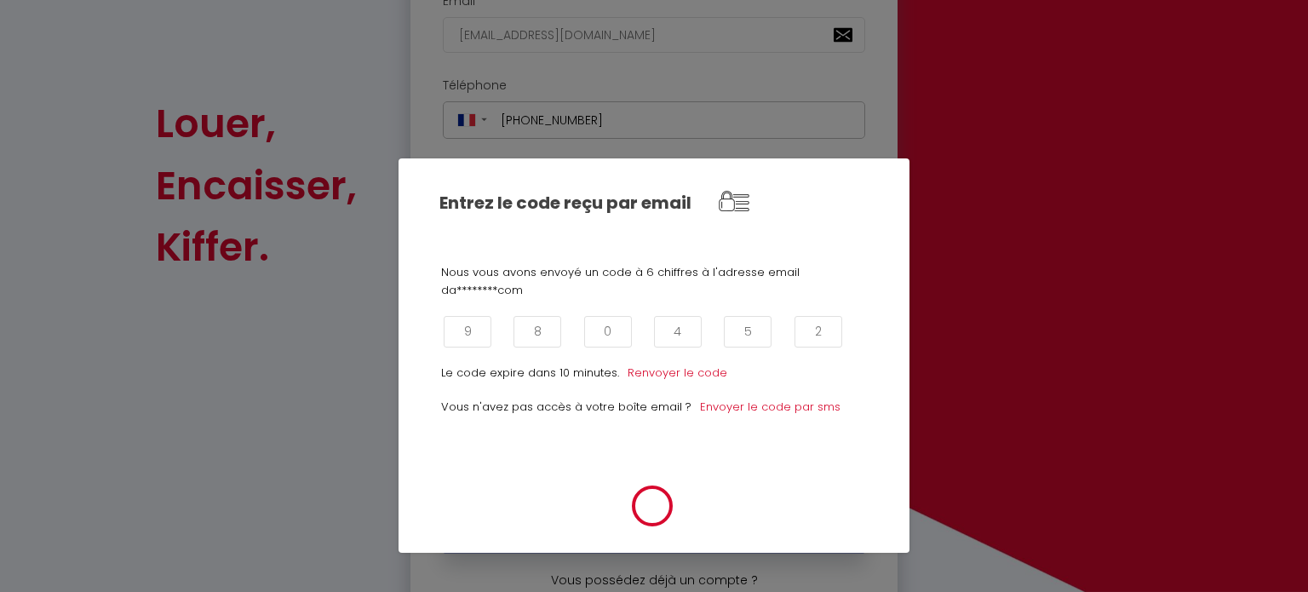
scroll to position [372, 0]
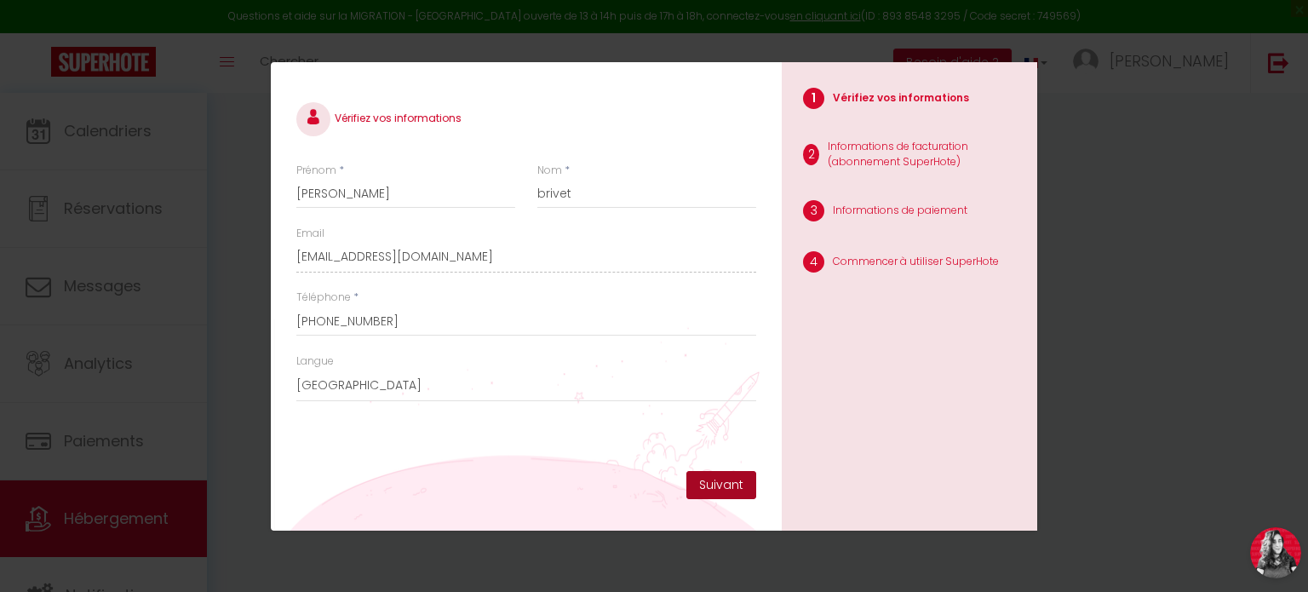
click at [712, 483] on button "Suivant" at bounding box center [721, 485] width 70 height 29
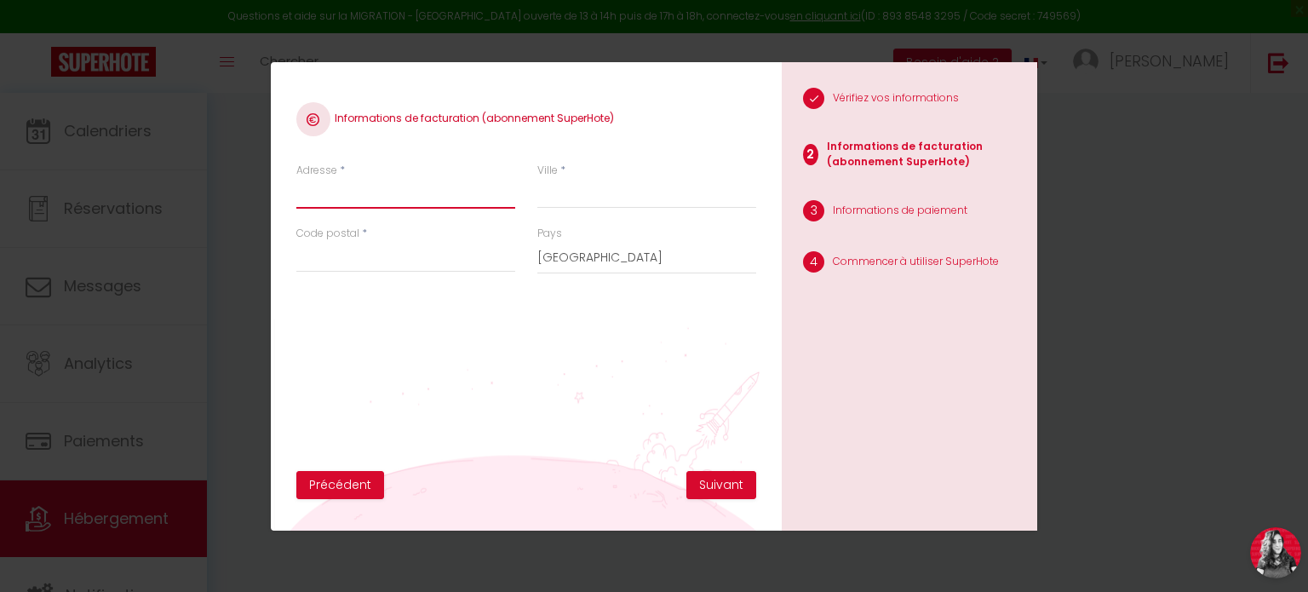
click at [332, 182] on input "Adresse" at bounding box center [405, 193] width 219 height 31
type input "37 rue de la mure"
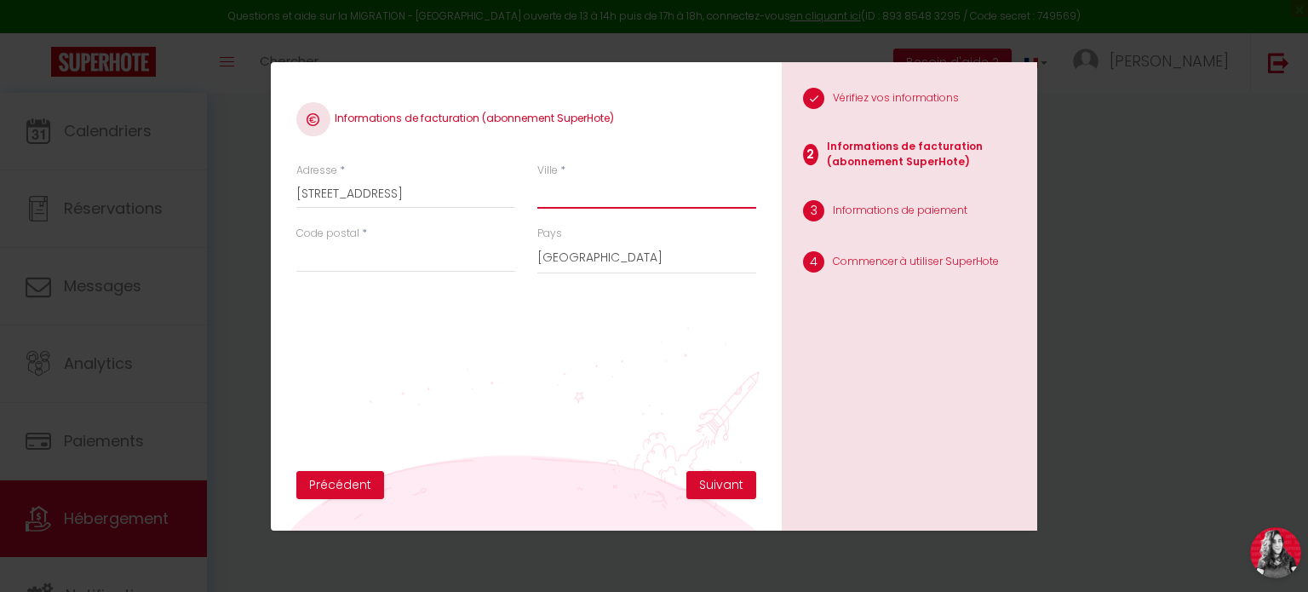
click at [570, 197] on input "Ville" at bounding box center [646, 193] width 219 height 31
type input "roanne"
click at [317, 244] on input "Code postal" at bounding box center [405, 257] width 219 height 31
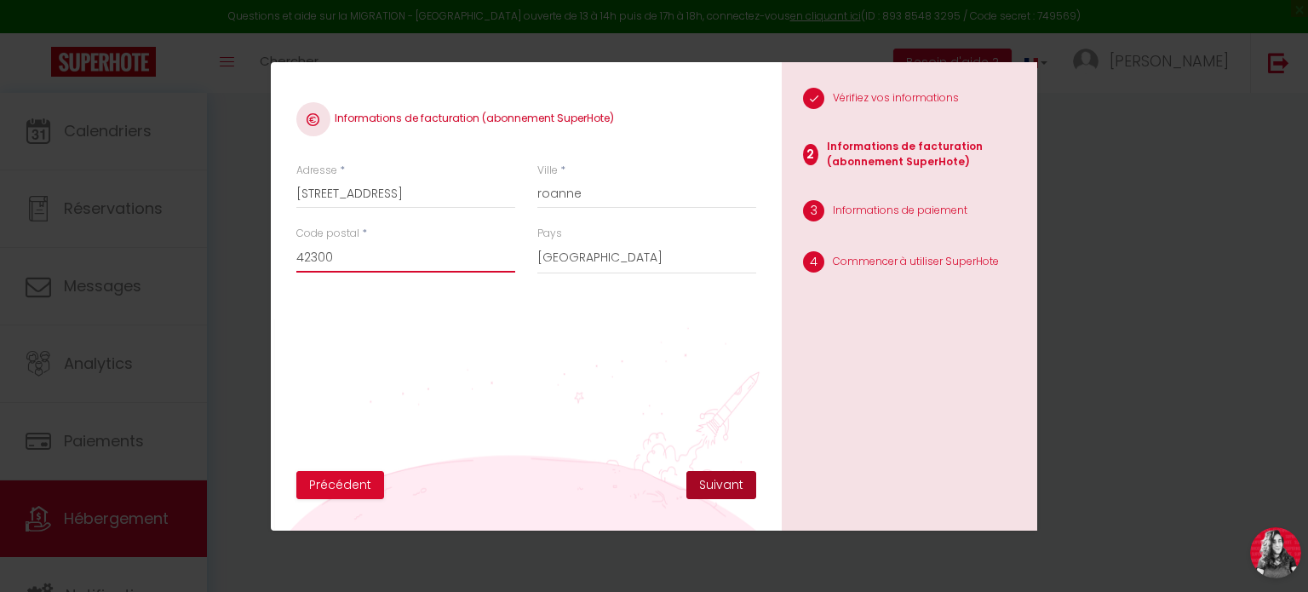
type input "42300"
click at [730, 492] on button "Suivant" at bounding box center [721, 485] width 70 height 29
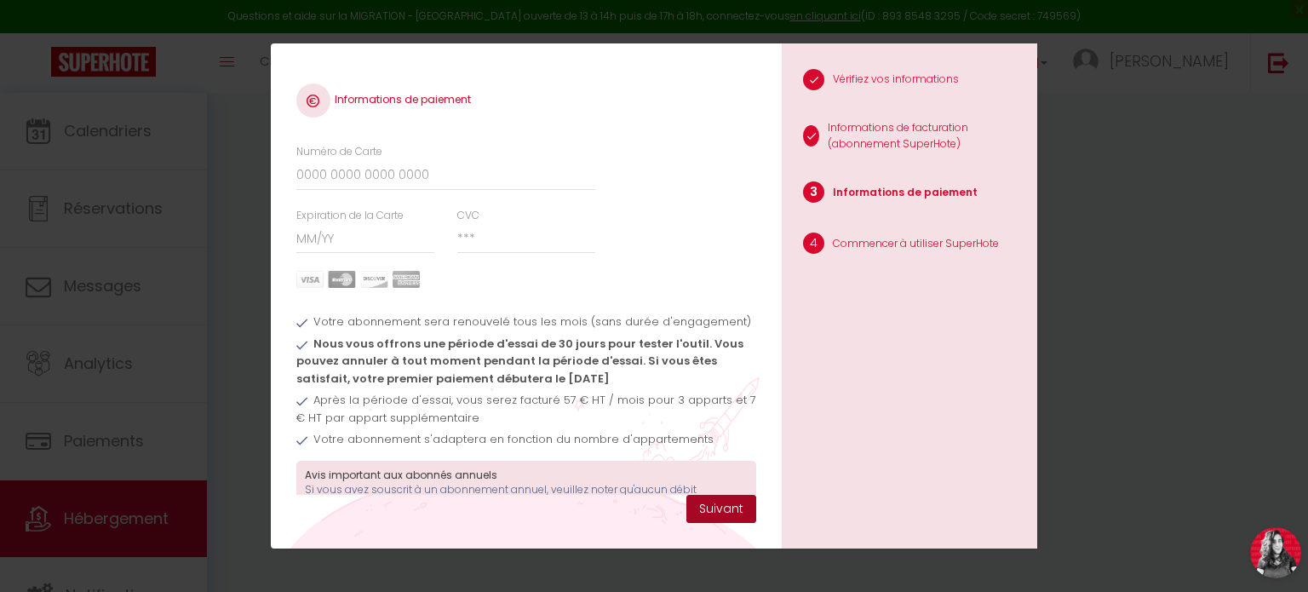
click at [736, 508] on button "Suivant" at bounding box center [721, 509] width 70 height 29
click at [1097, 257] on div "Informations de paiement Numéro de Carte Expiration de la Carte CVC Votre abonn…" at bounding box center [654, 296] width 1308 height 592
click at [1154, 186] on div "Informations de paiement Numéro de Carte Expiration de la Carte CVC Votre abonn…" at bounding box center [654, 296] width 1308 height 592
